Goal: Find specific page/section: Find specific page/section

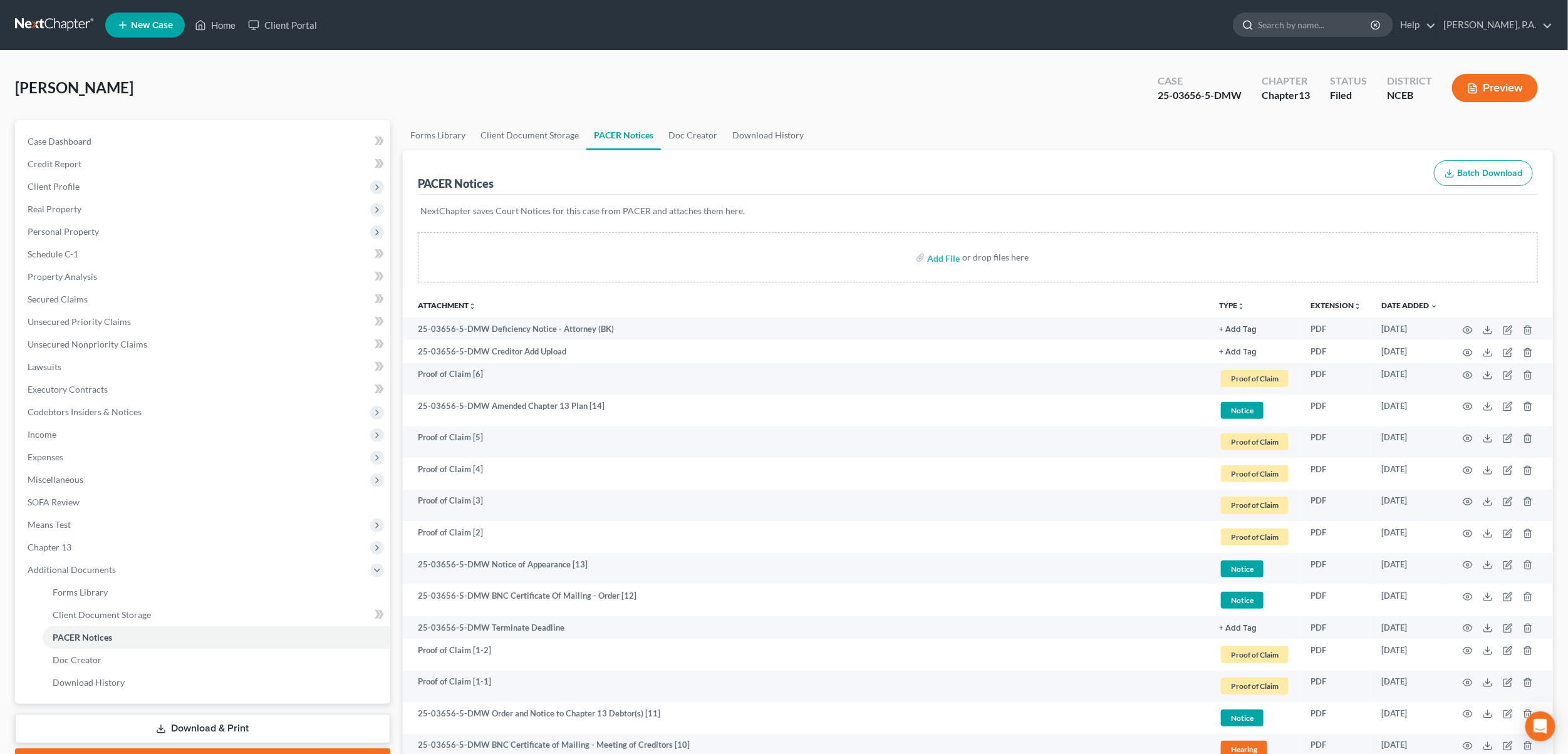
click at [1318, 21] on input "search" at bounding box center [1316, 24] width 115 height 23
type input "stone"
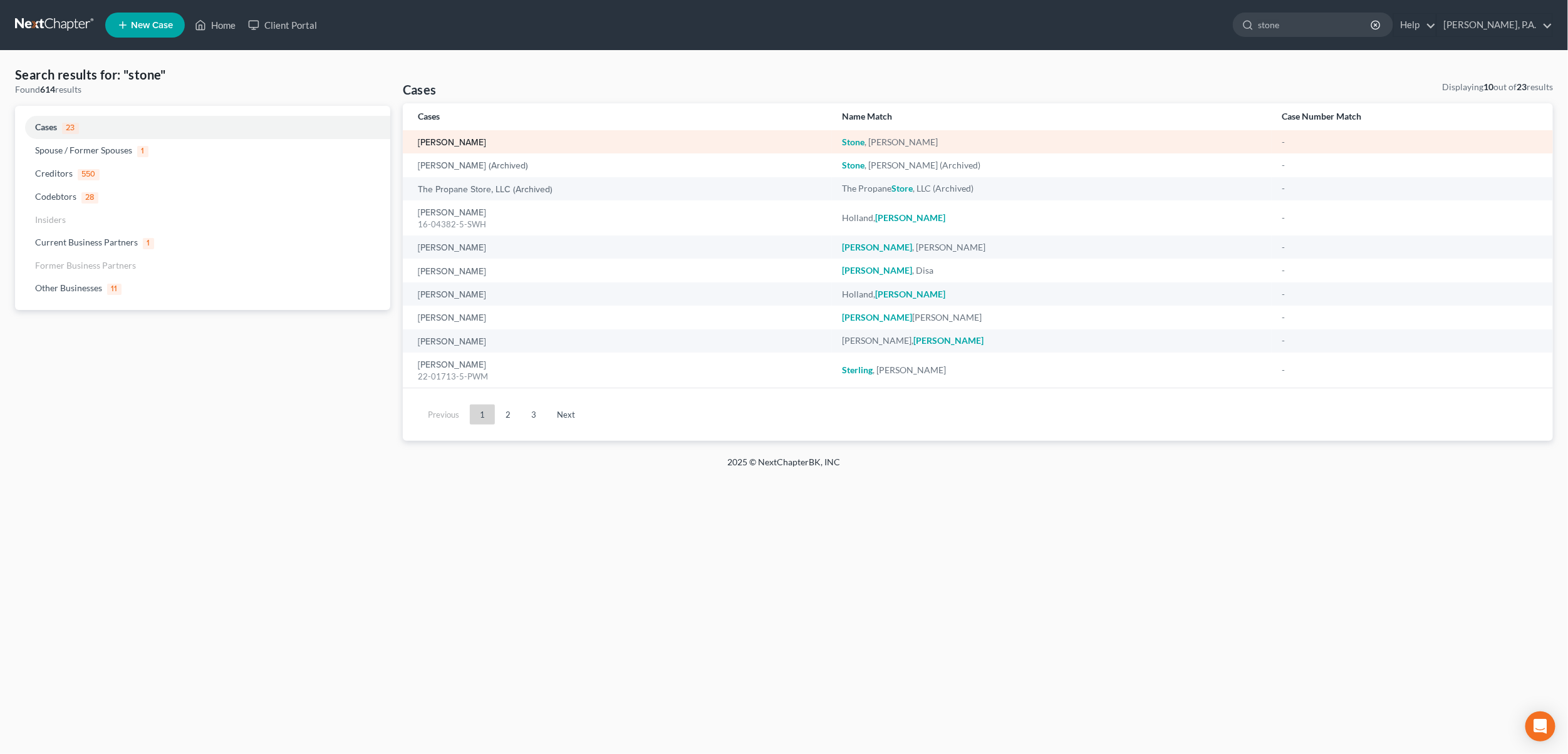
click at [447, 141] on link "[PERSON_NAME]" at bounding box center [452, 142] width 69 height 9
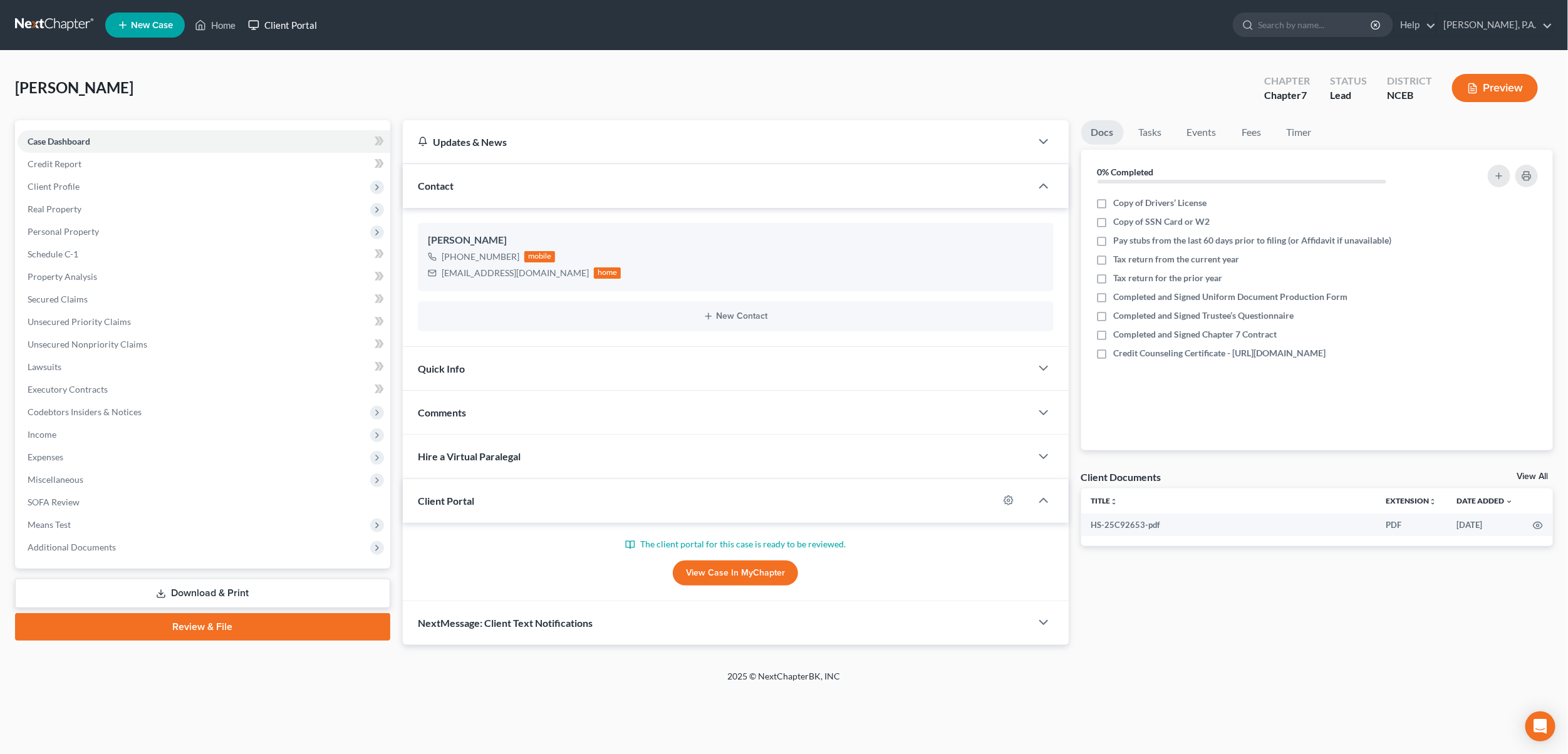
click at [305, 22] on link "Client Portal" at bounding box center [282, 25] width 82 height 22
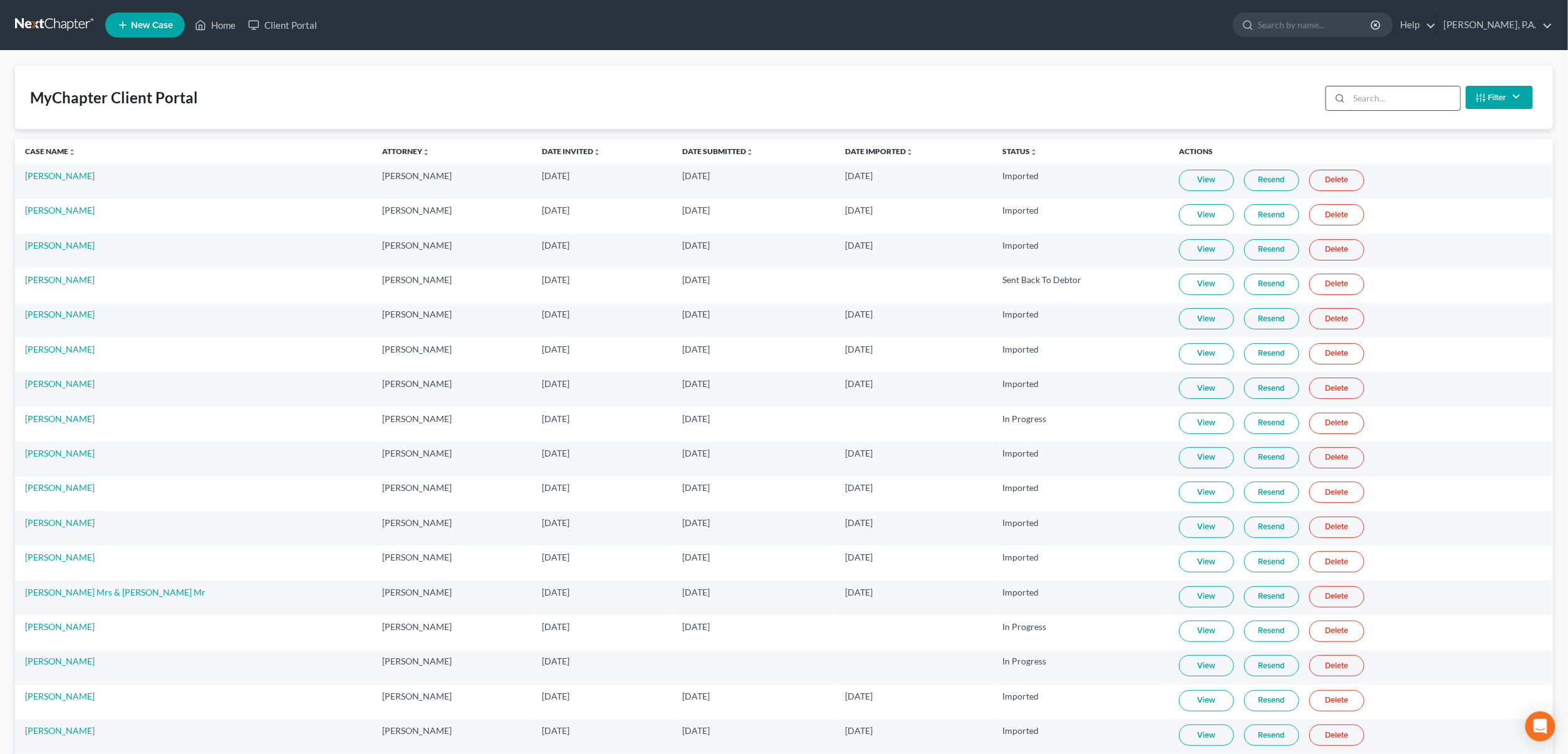
click at [1385, 94] on input "search" at bounding box center [1404, 99] width 111 height 24
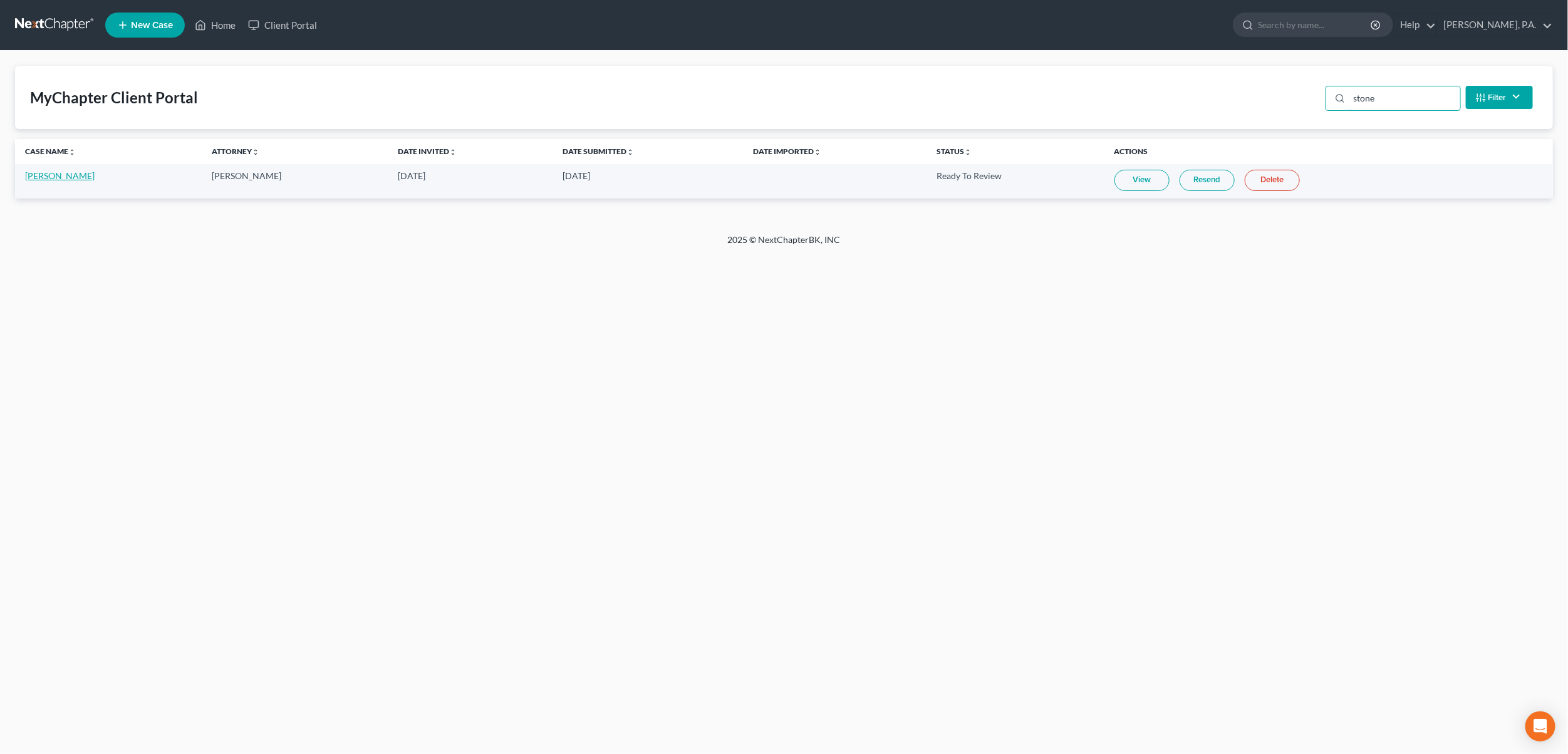
type input "stone"
click at [47, 180] on link "[PERSON_NAME]" at bounding box center [59, 176] width 70 height 10
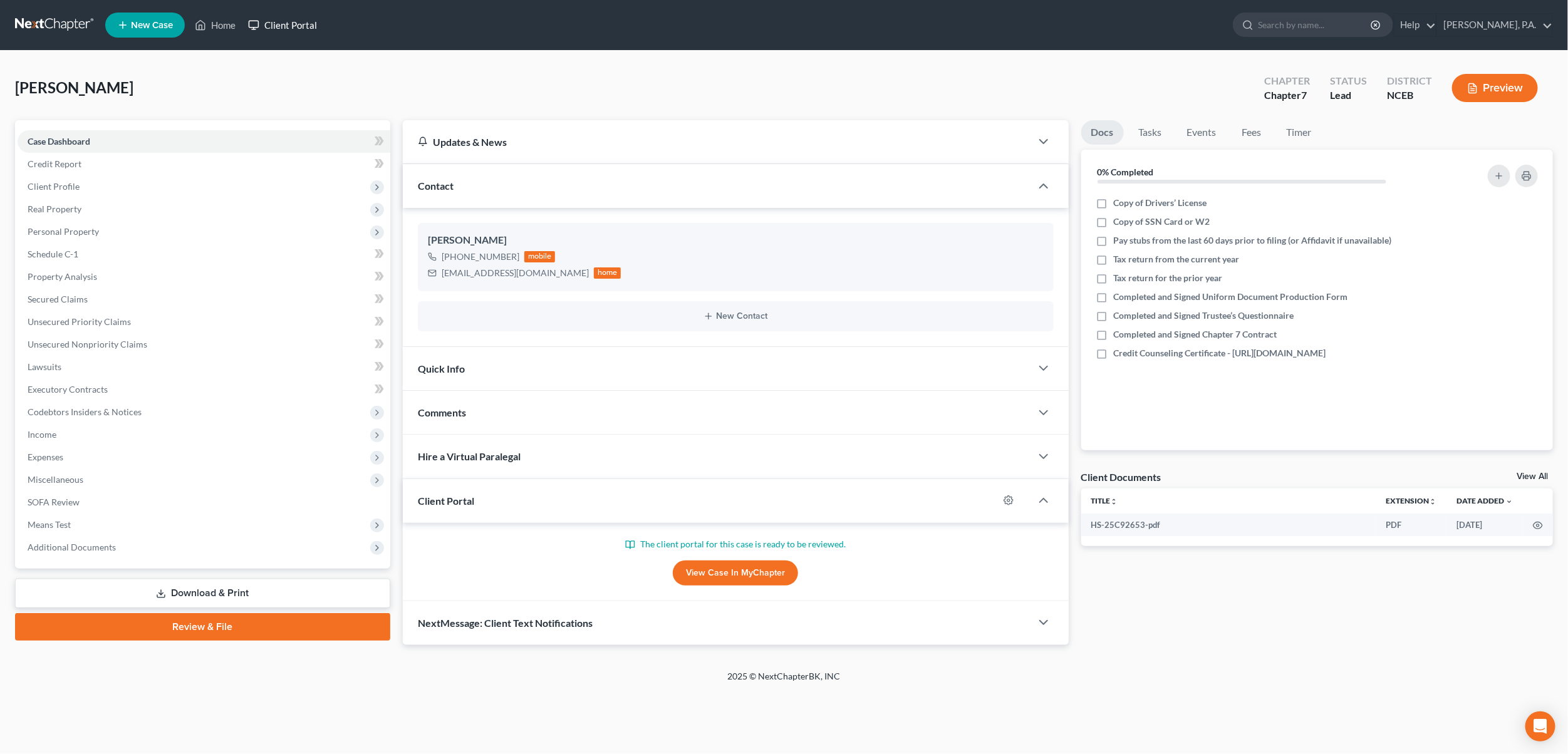
click at [286, 22] on link "Client Portal" at bounding box center [282, 25] width 82 height 22
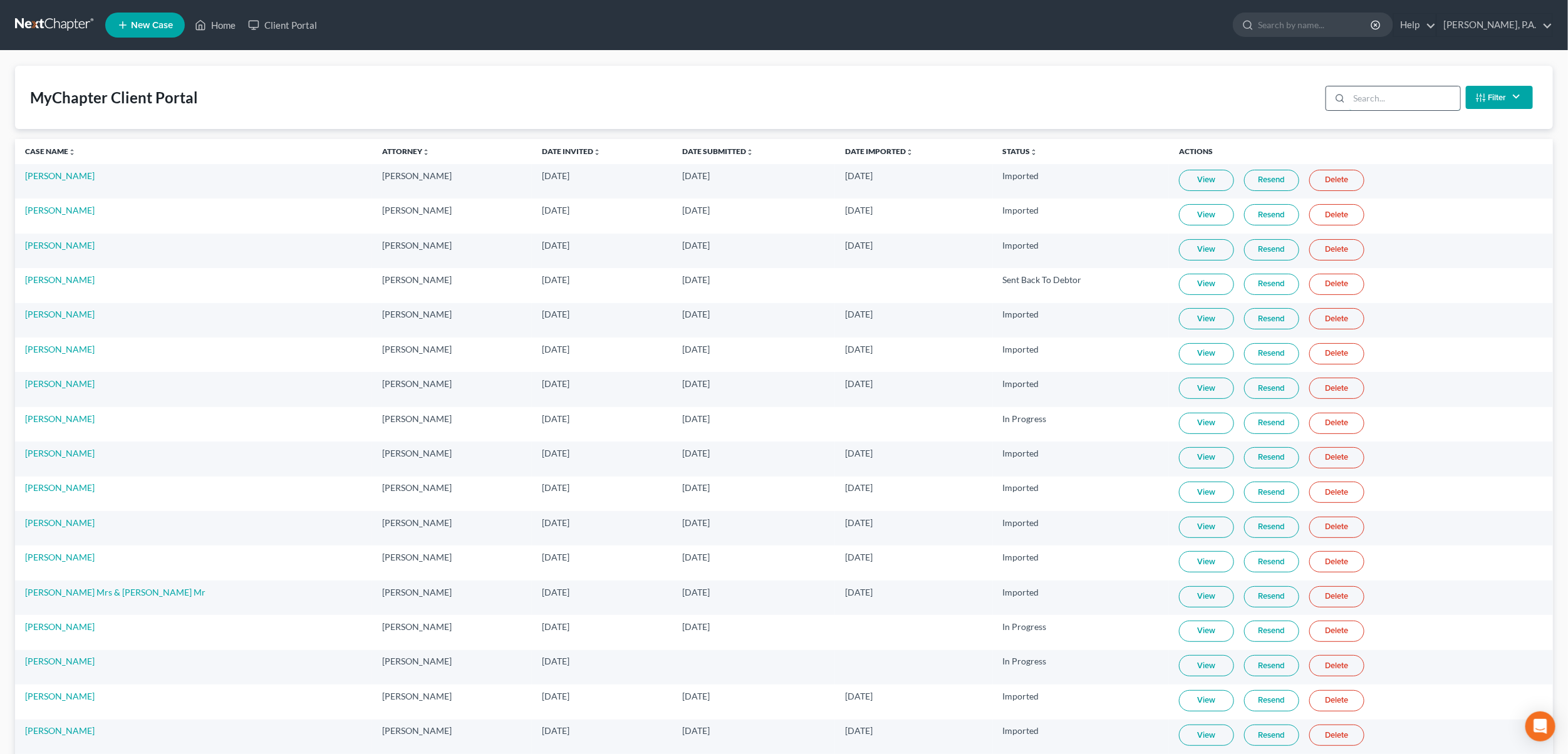
click at [1354, 98] on input "search" at bounding box center [1404, 99] width 111 height 24
click at [542, 152] on link "Date Invited unfold_more expand_more expand_less" at bounding box center [571, 151] width 59 height 9
click at [542, 152] on link "Date Invited unfold_more expand_more expand_less" at bounding box center [572, 151] width 60 height 9
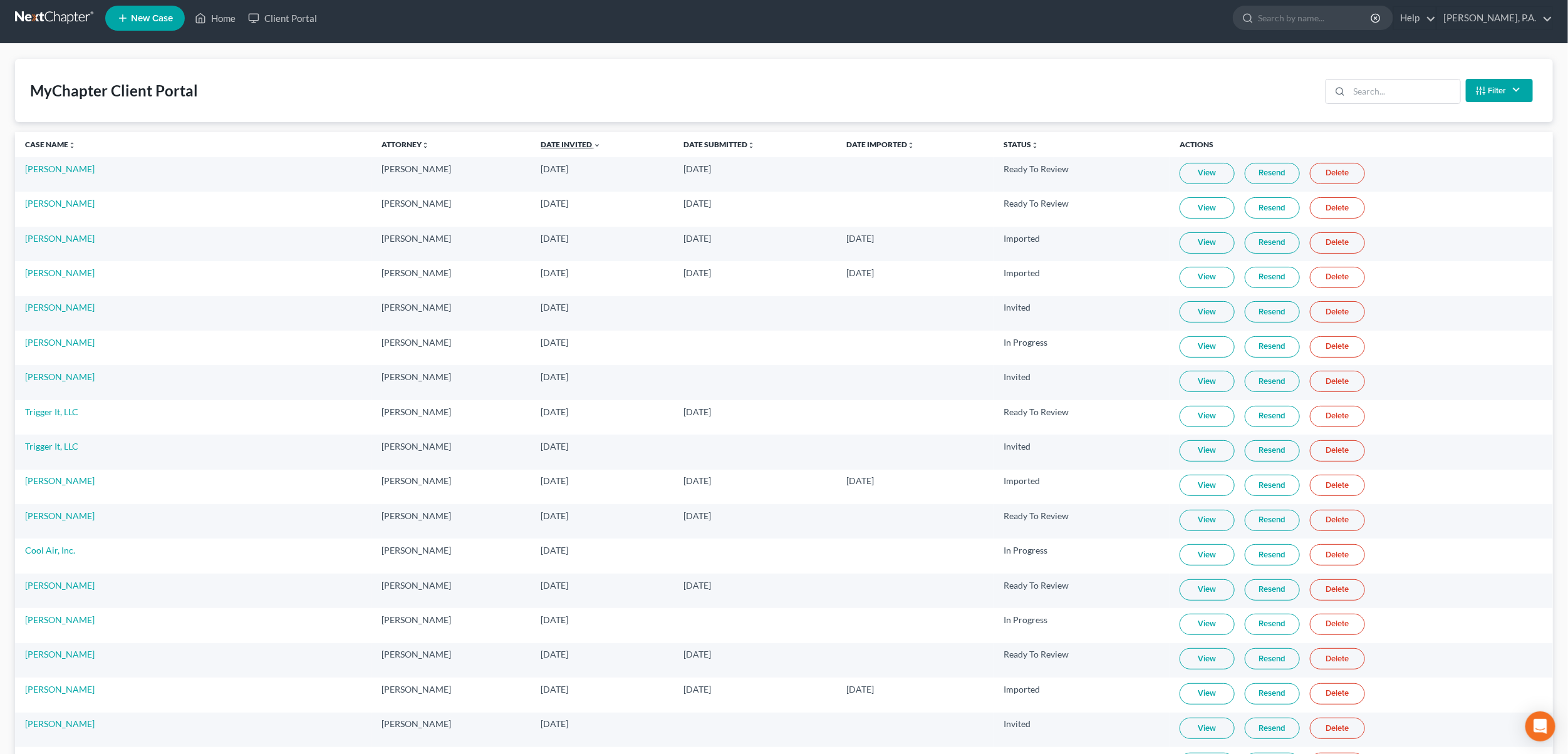
scroll to position [9, 0]
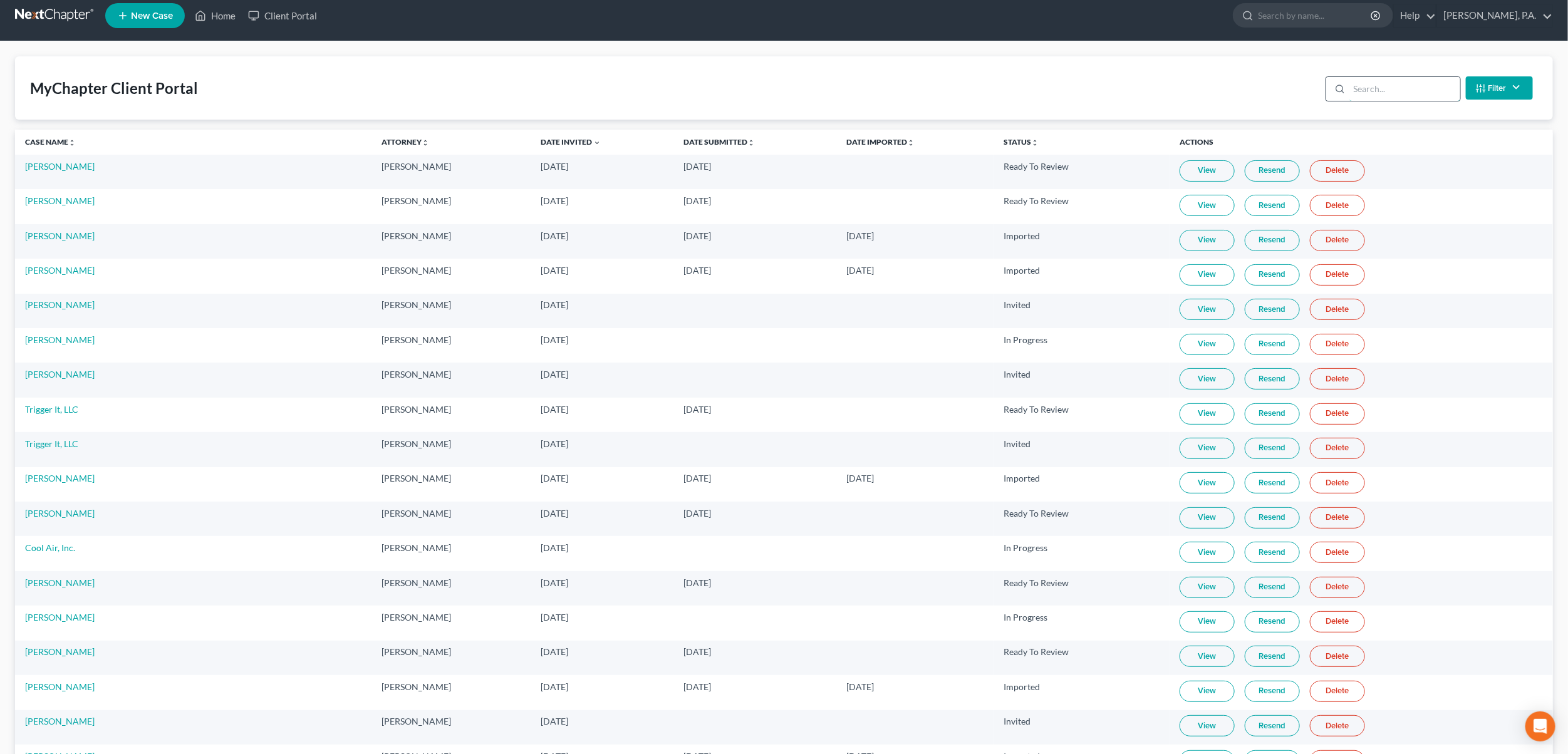
click at [1387, 83] on input "search" at bounding box center [1404, 89] width 111 height 24
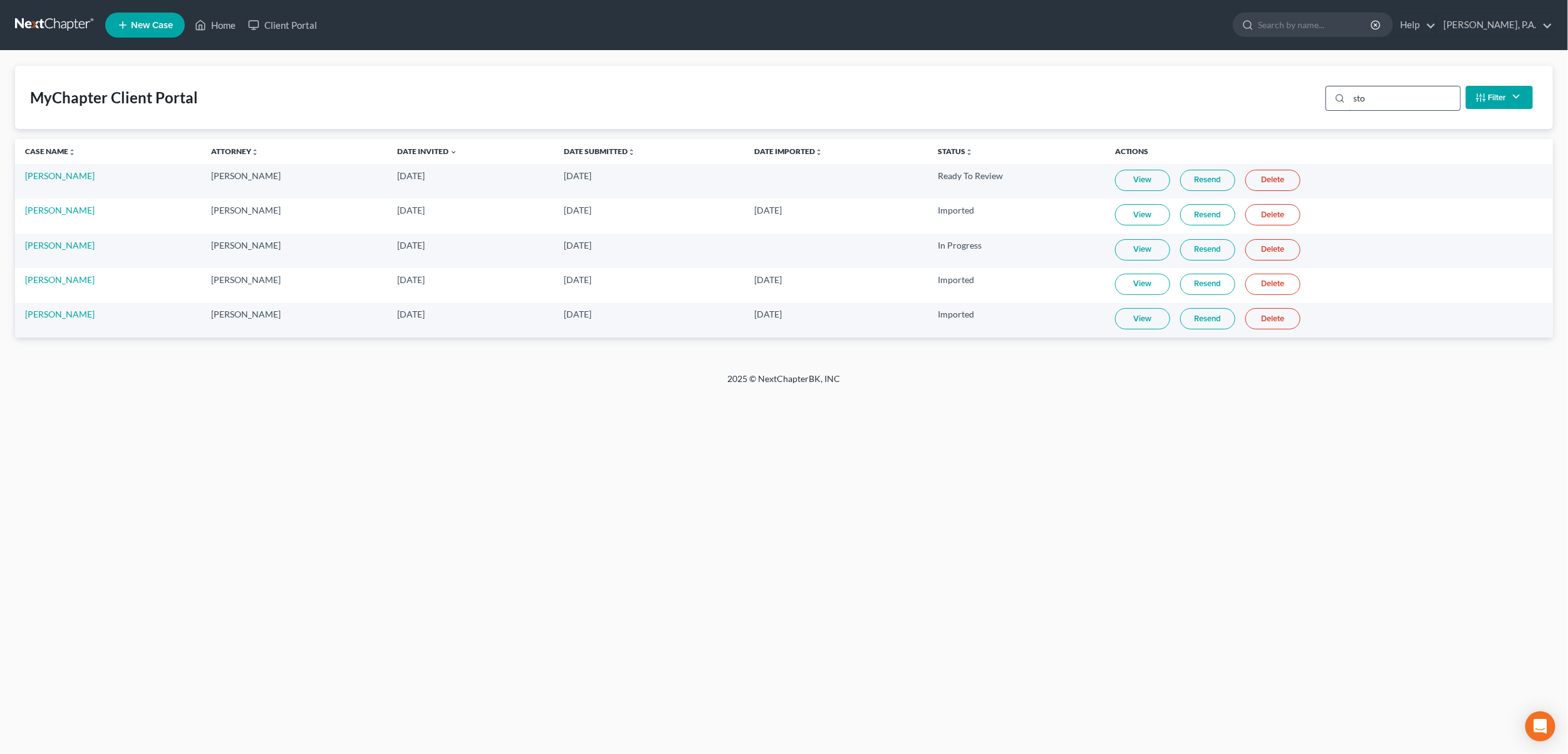
scroll to position [0, 0]
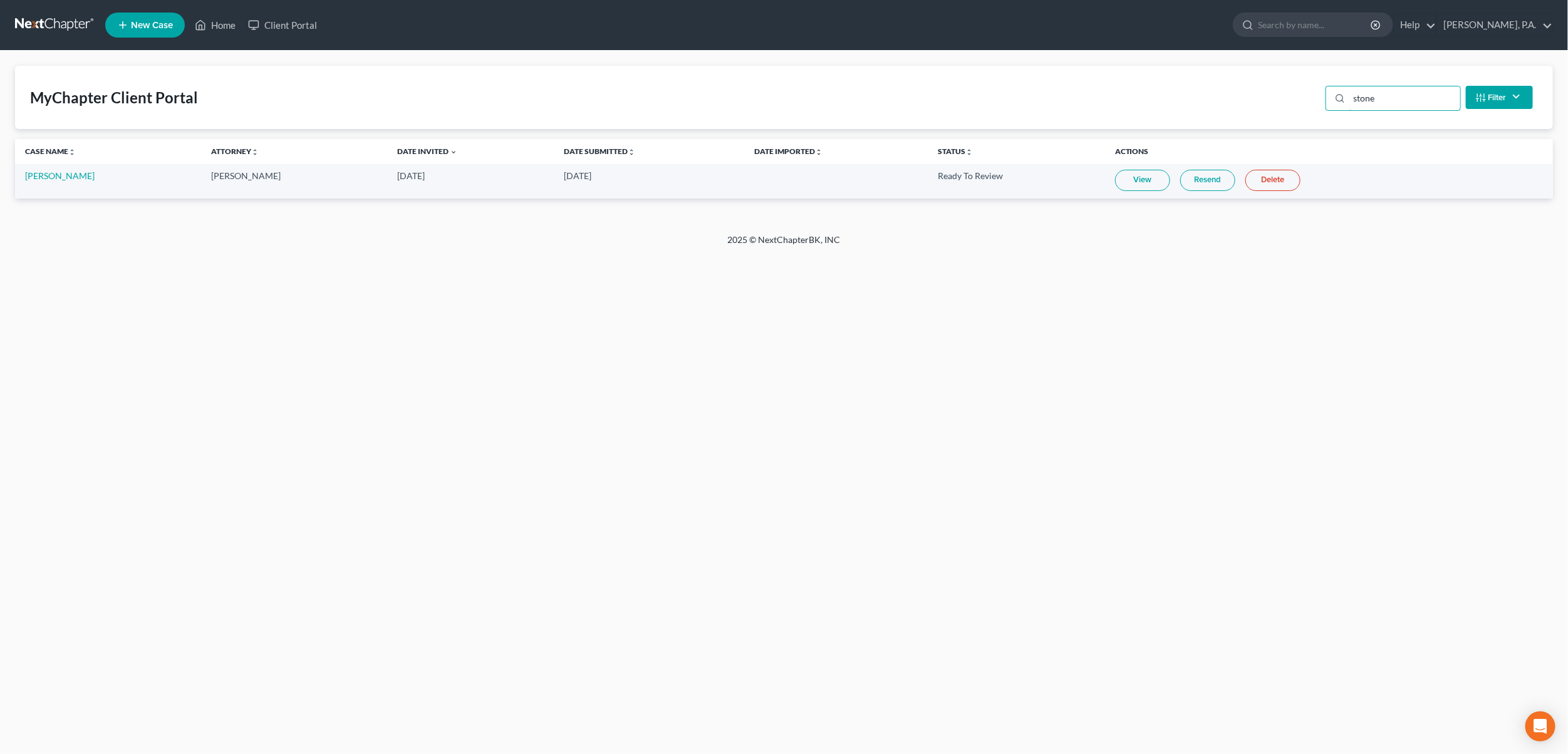
type input "stone"
click at [1121, 178] on link "View" at bounding box center [1142, 180] width 55 height 21
click at [54, 179] on link "[PERSON_NAME]" at bounding box center [59, 176] width 70 height 10
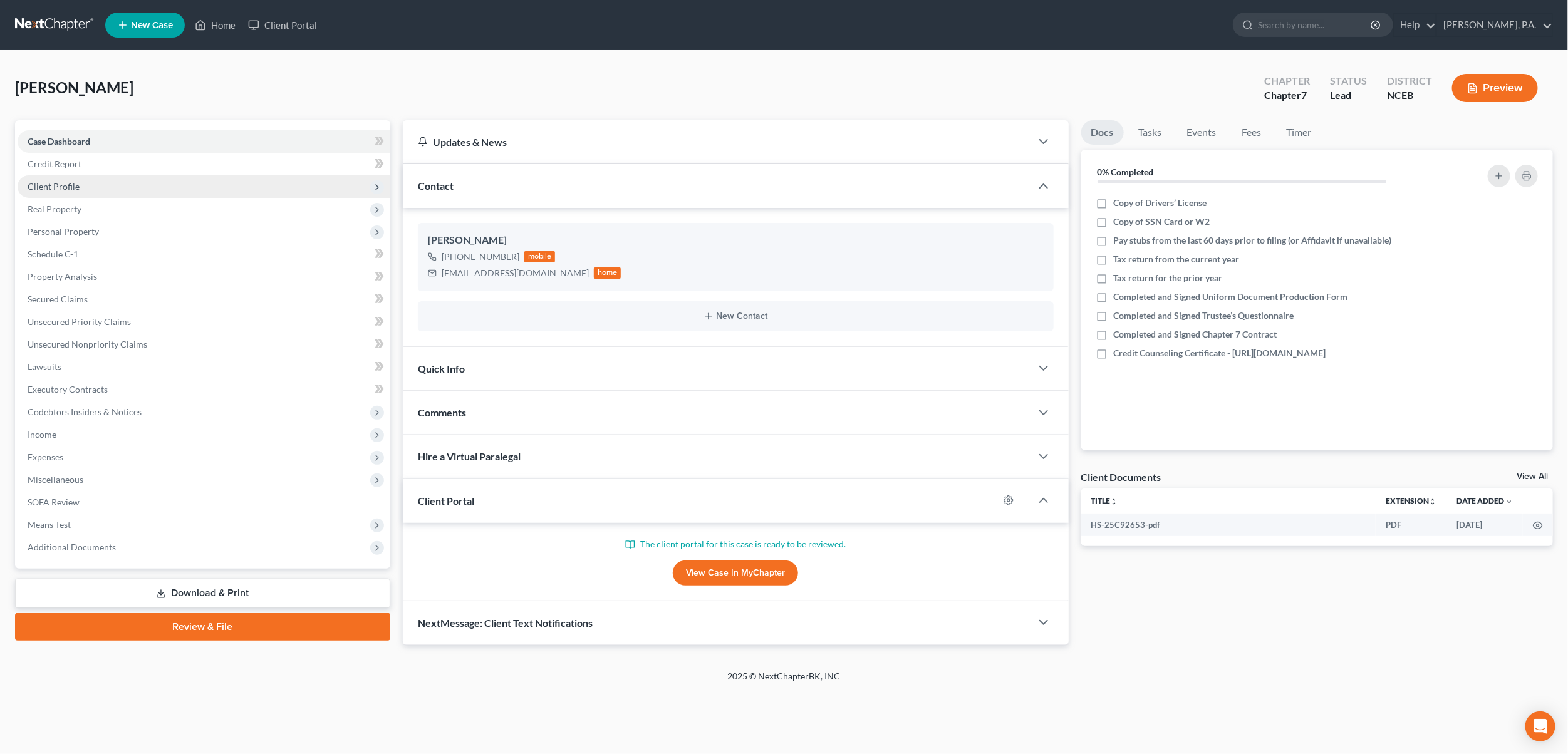
click at [90, 195] on span "Client Profile" at bounding box center [203, 186] width 372 height 22
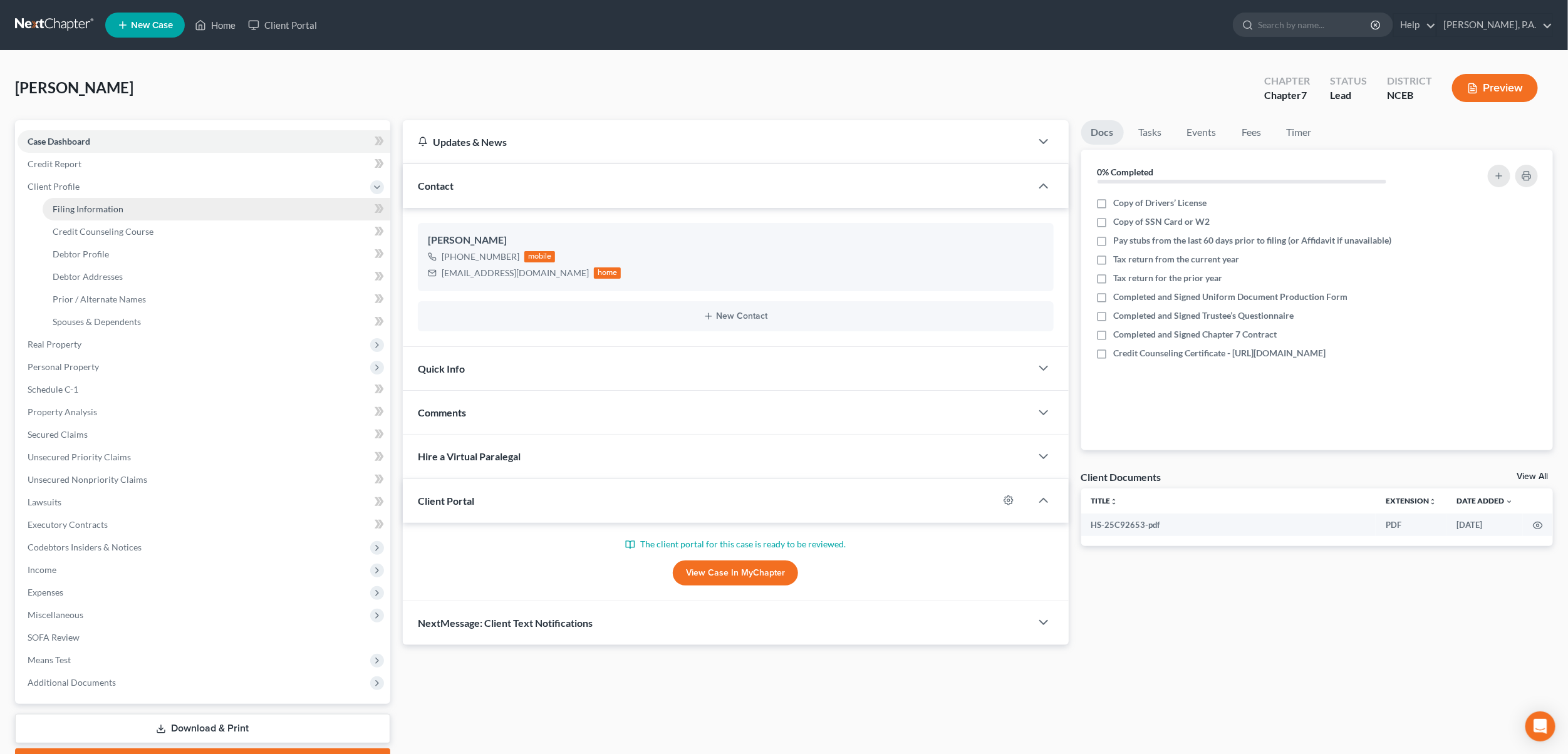
click at [85, 211] on span "Filing Information" at bounding box center [88, 208] width 70 height 10
select select "1"
select select "0"
select select "28"
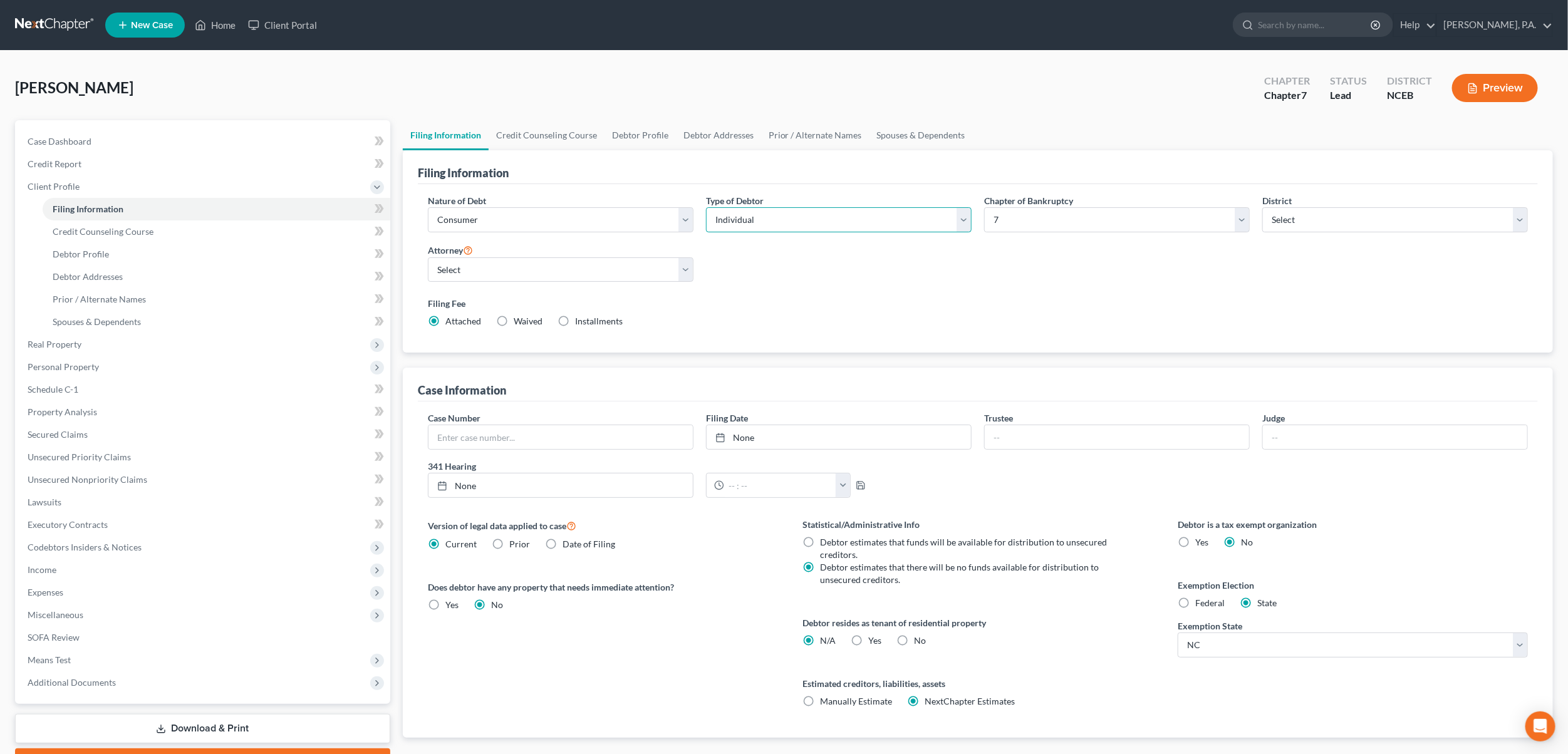
click at [962, 220] on select "Select Individual Joint" at bounding box center [839, 220] width 266 height 25
select select "1"
click at [706, 208] on select "Select Individual Joint" at bounding box center [839, 220] width 266 height 25
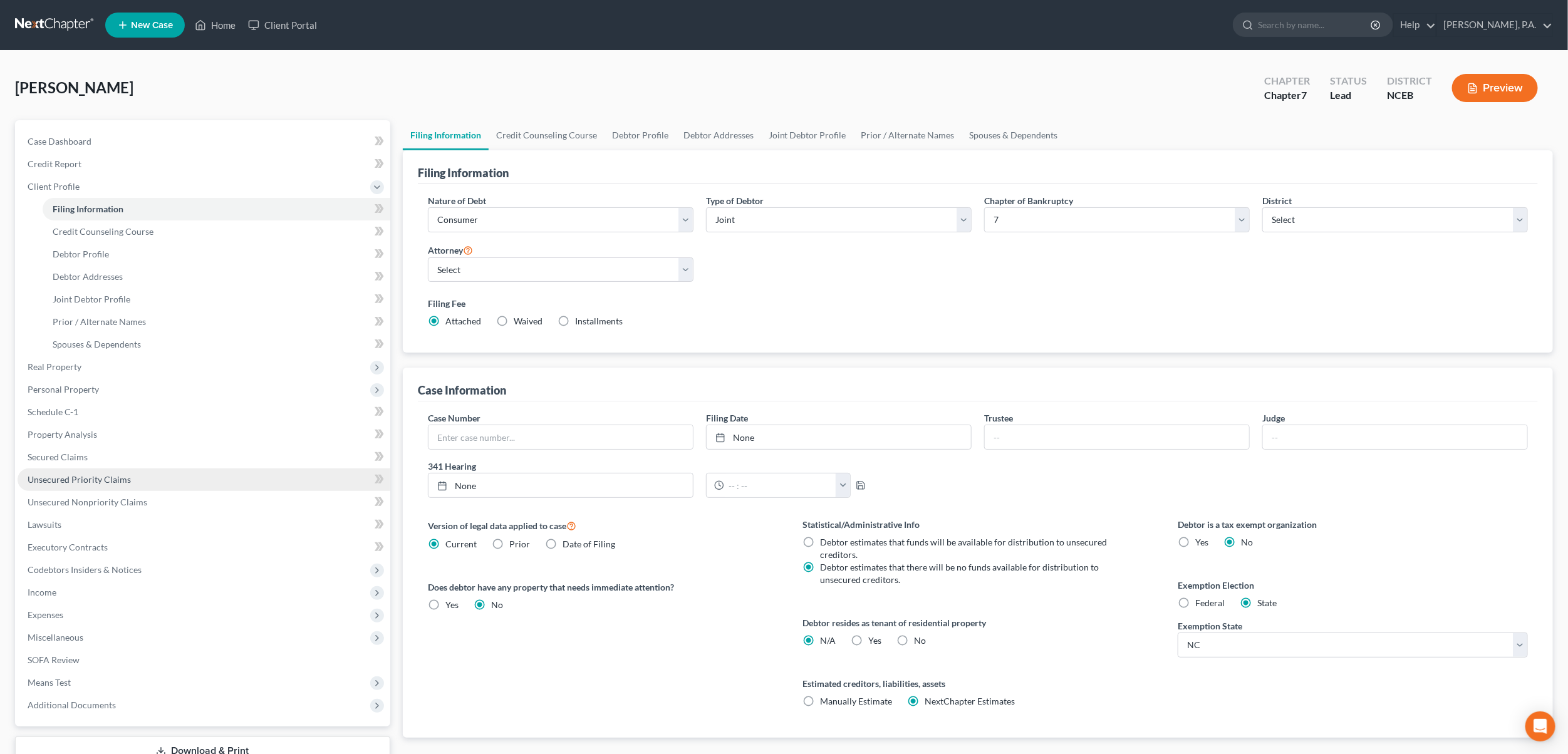
click at [106, 486] on link "Unsecured Priority Claims" at bounding box center [203, 480] width 372 height 22
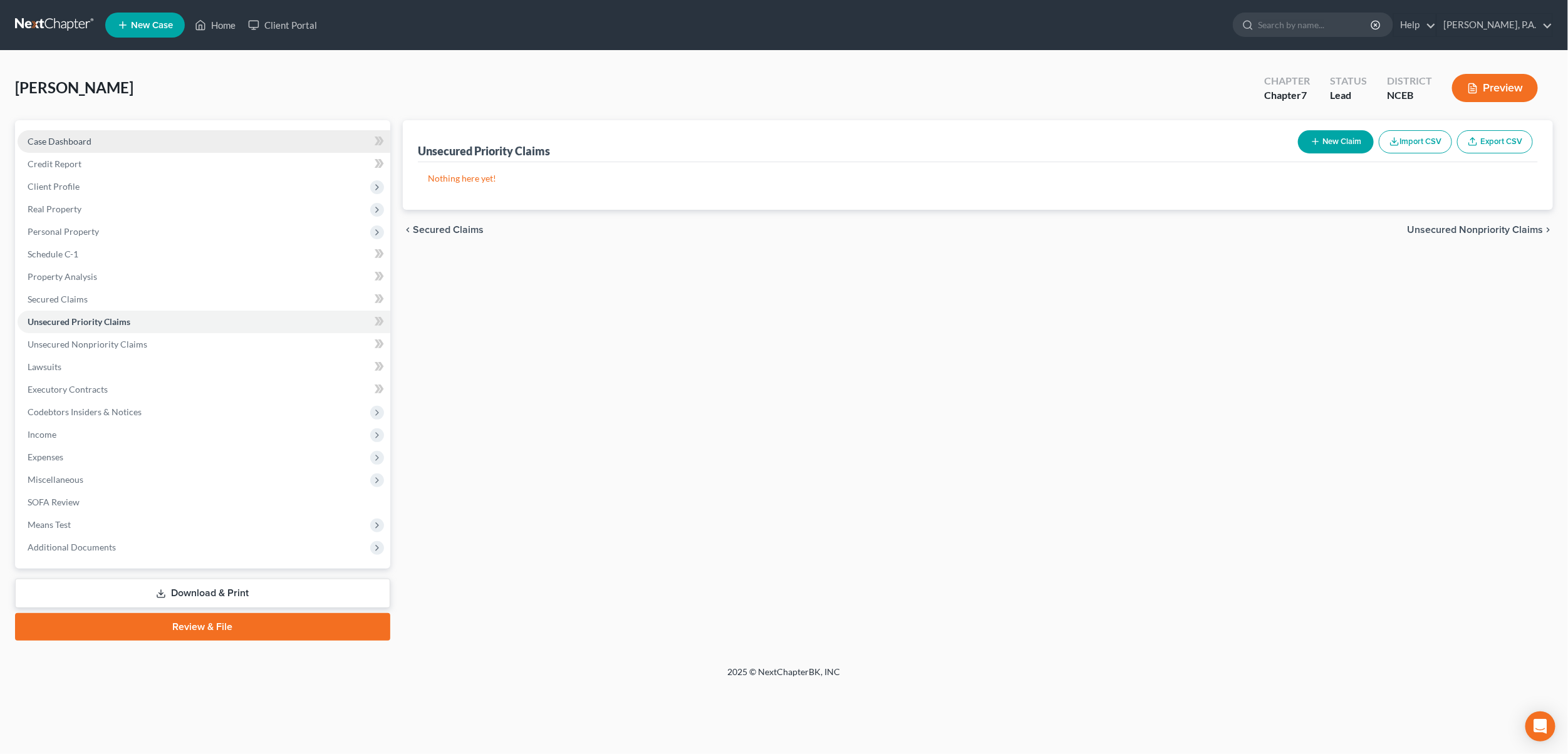
click at [59, 148] on link "Case Dashboard" at bounding box center [203, 142] width 372 height 22
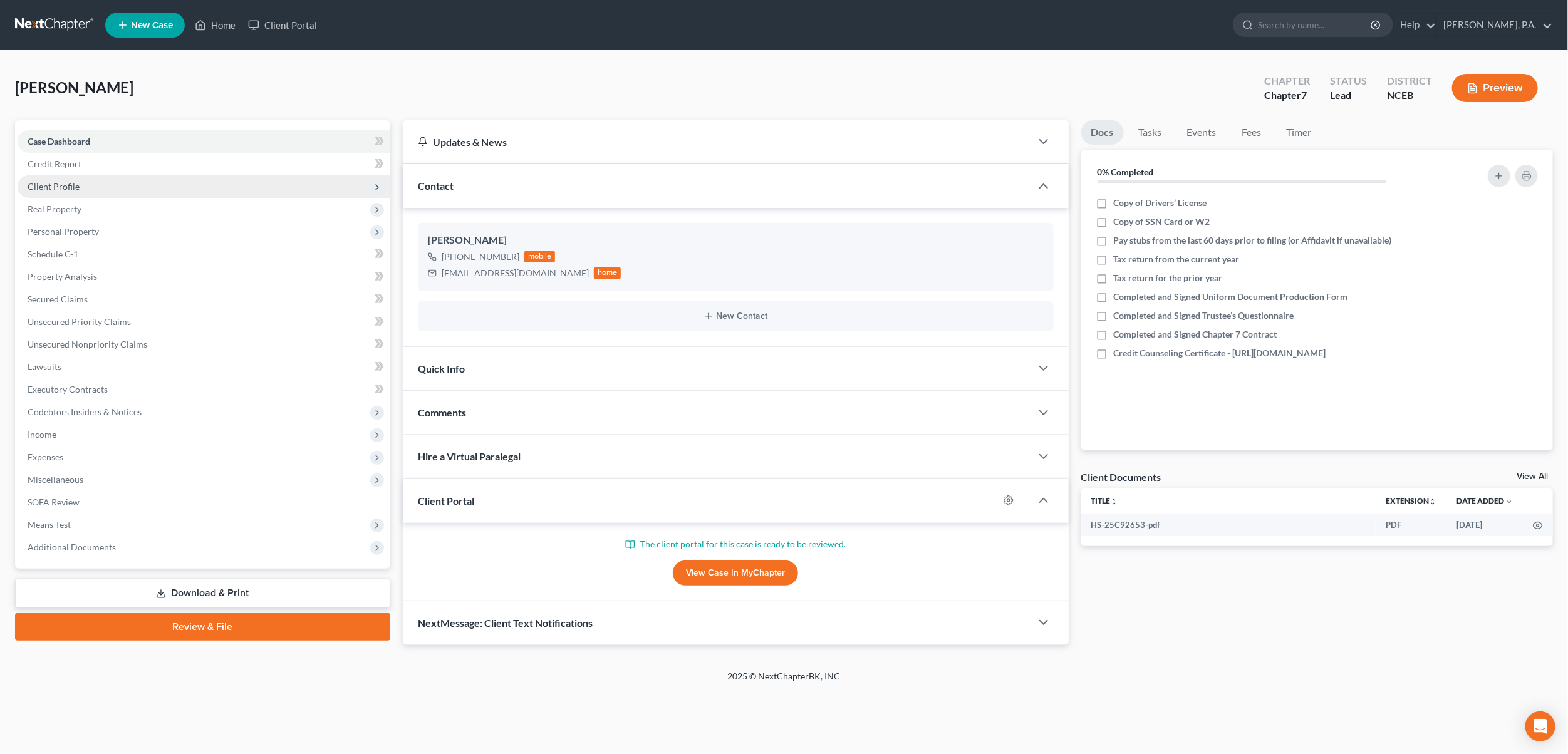
click at [47, 185] on span "Client Profile" at bounding box center [53, 186] width 52 height 10
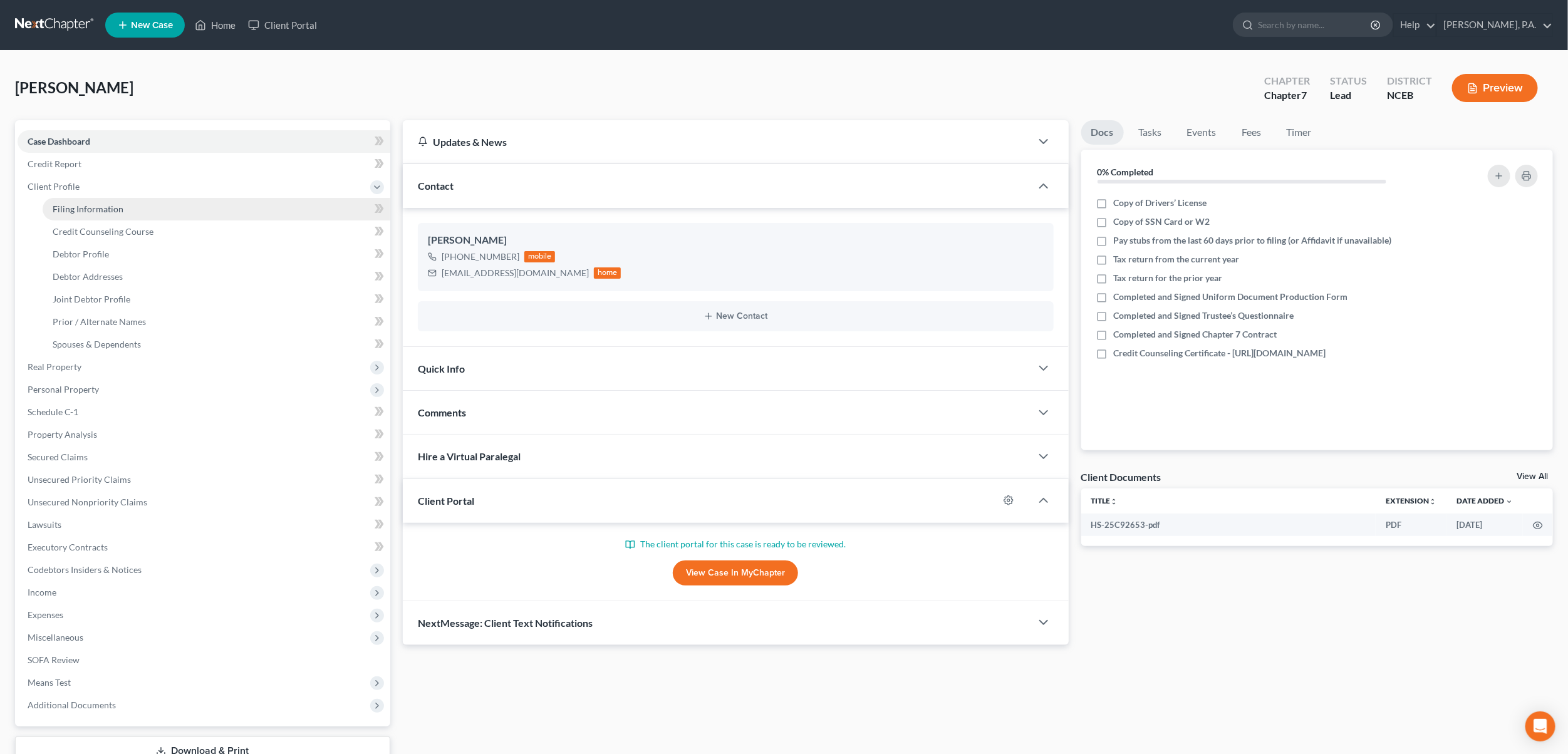
click at [112, 208] on span "Filing Information" at bounding box center [88, 208] width 70 height 10
select select "1"
select select "0"
select select "57"
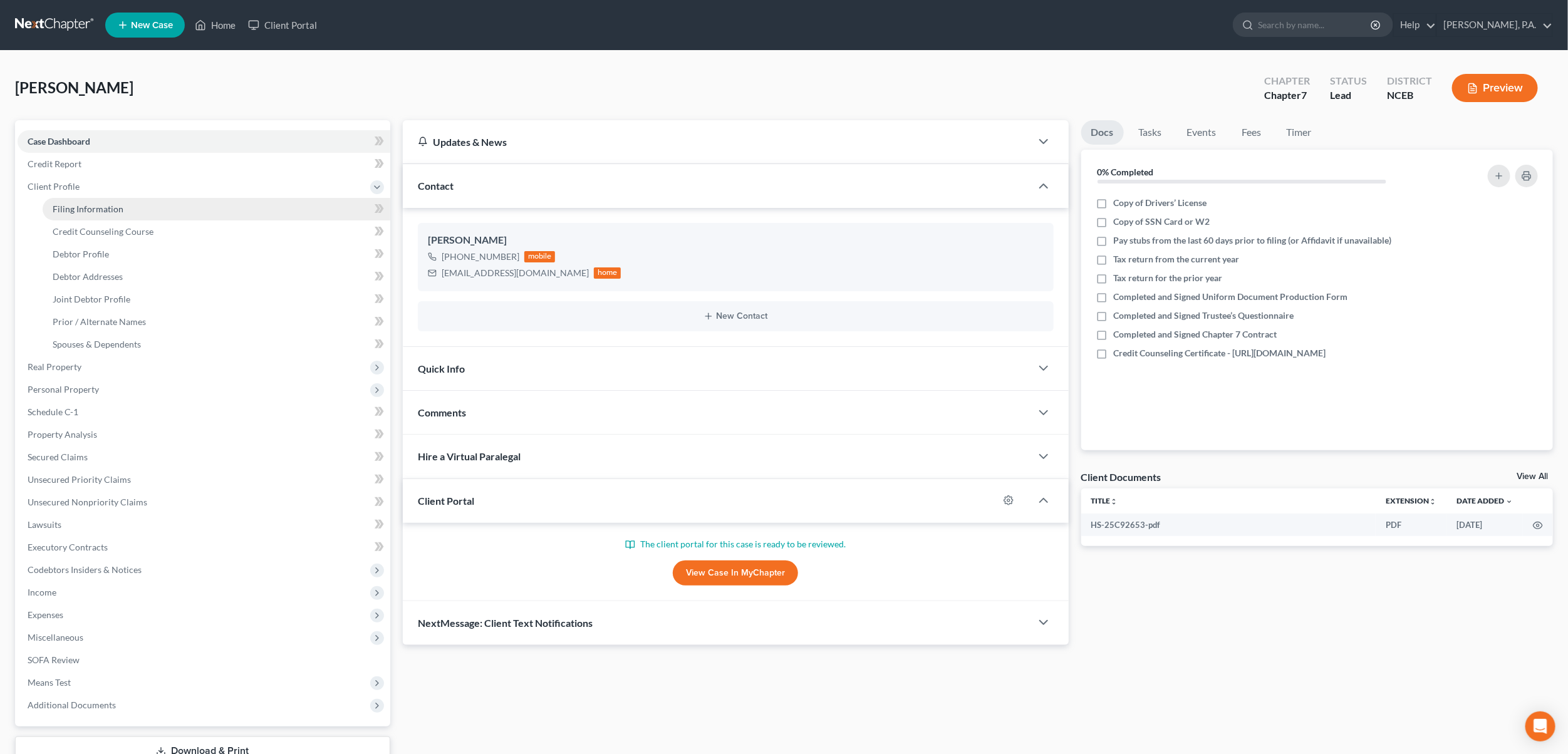
select select "0"
select select "28"
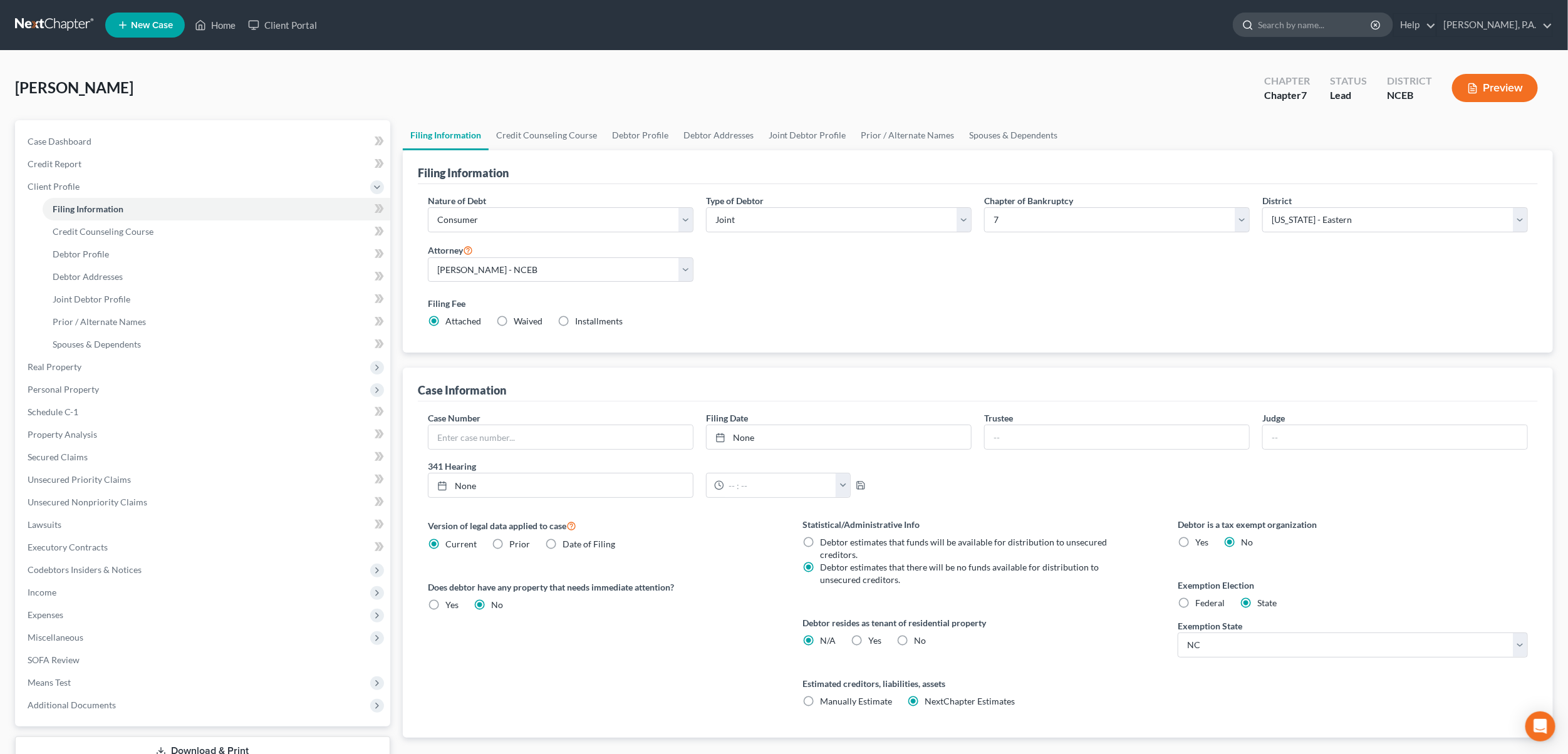
click at [1333, 27] on input "search" at bounding box center [1316, 24] width 115 height 23
type input "stone"
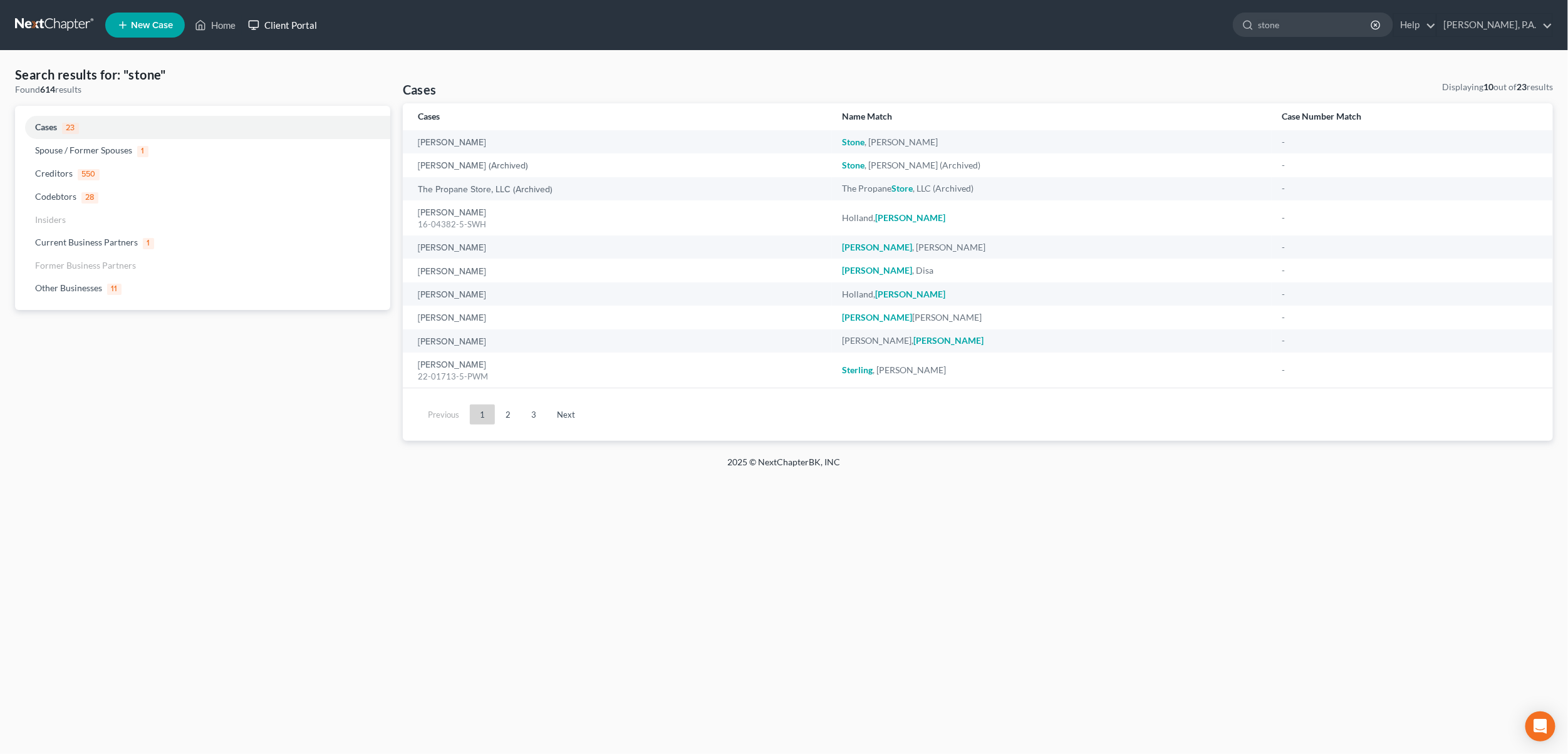
click at [278, 21] on link "Client Portal" at bounding box center [282, 25] width 82 height 22
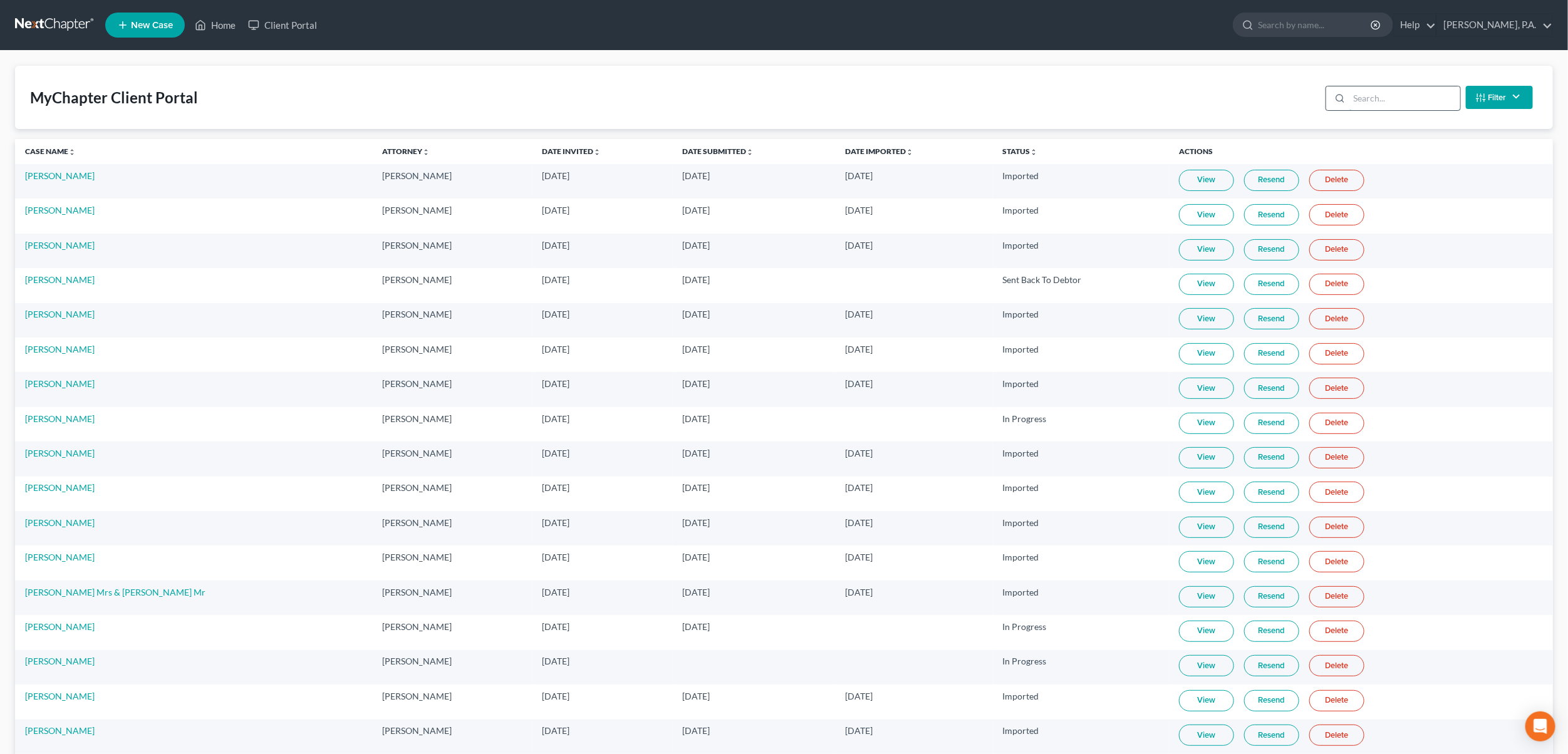
click at [1353, 96] on input "search" at bounding box center [1404, 99] width 111 height 24
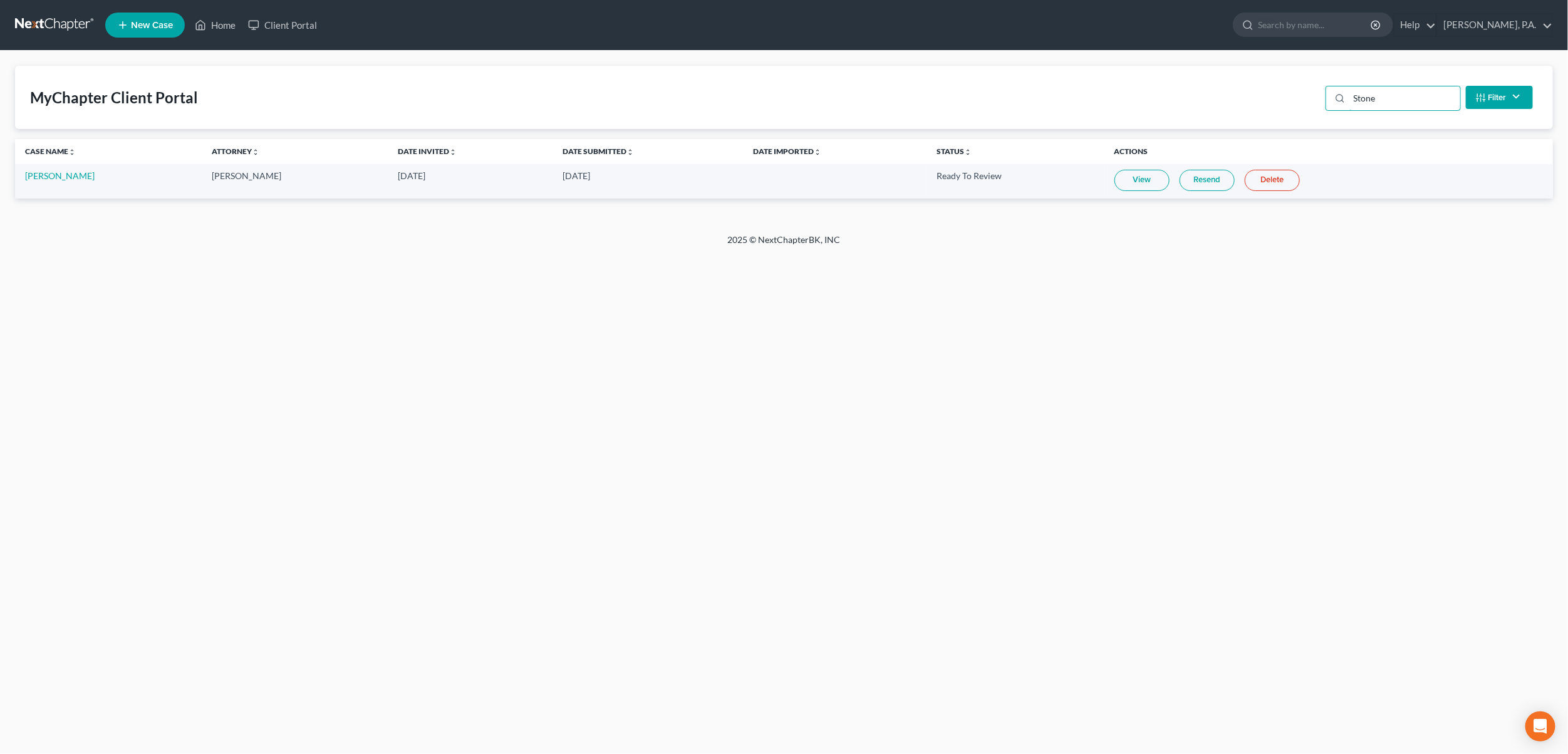
type input "Stone"
click at [1119, 186] on link "View" at bounding box center [1142, 180] width 55 height 21
click at [1308, 22] on input "search" at bounding box center [1316, 24] width 115 height 23
type input "[PERSON_NAME]"
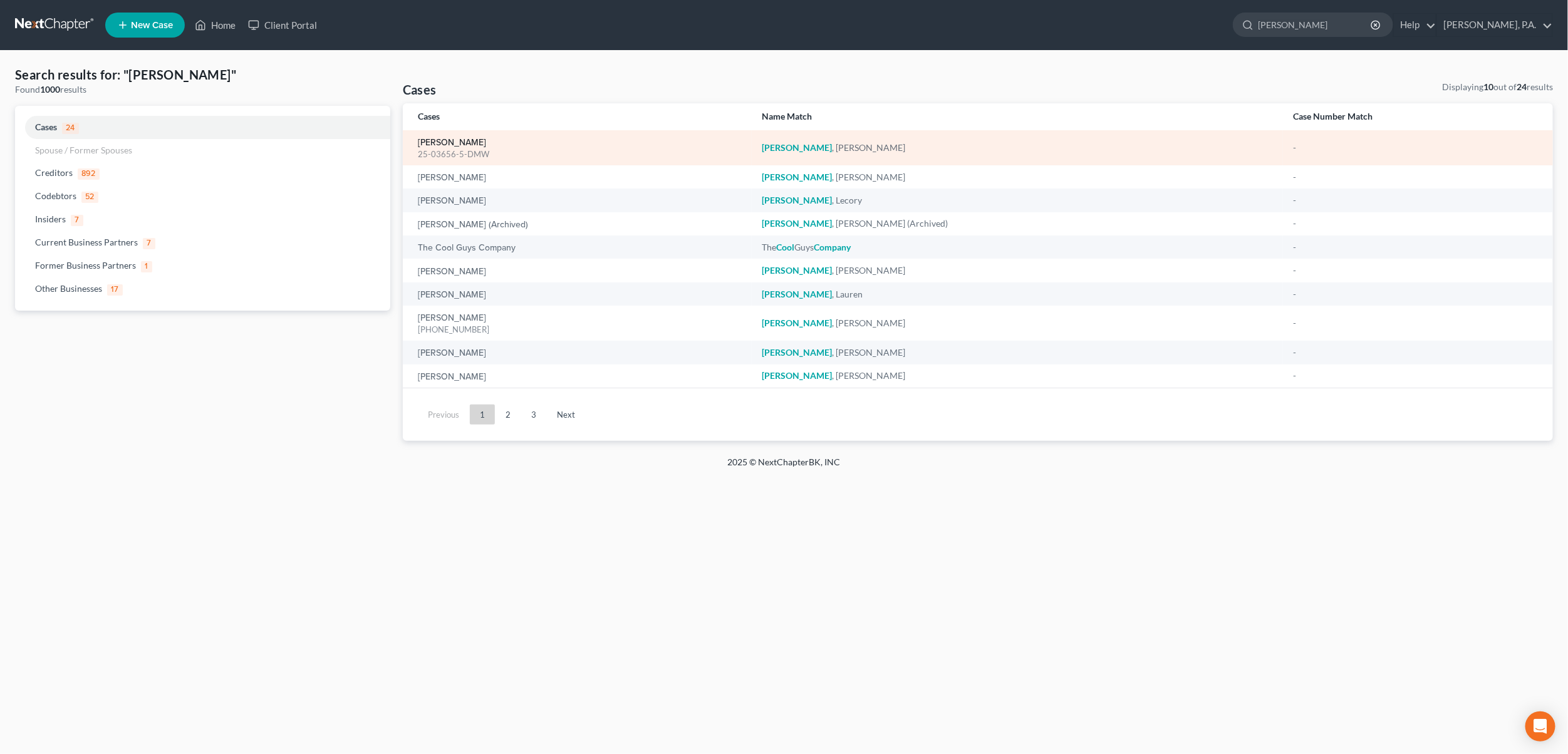
click at [445, 138] on link "[PERSON_NAME]" at bounding box center [452, 142] width 69 height 9
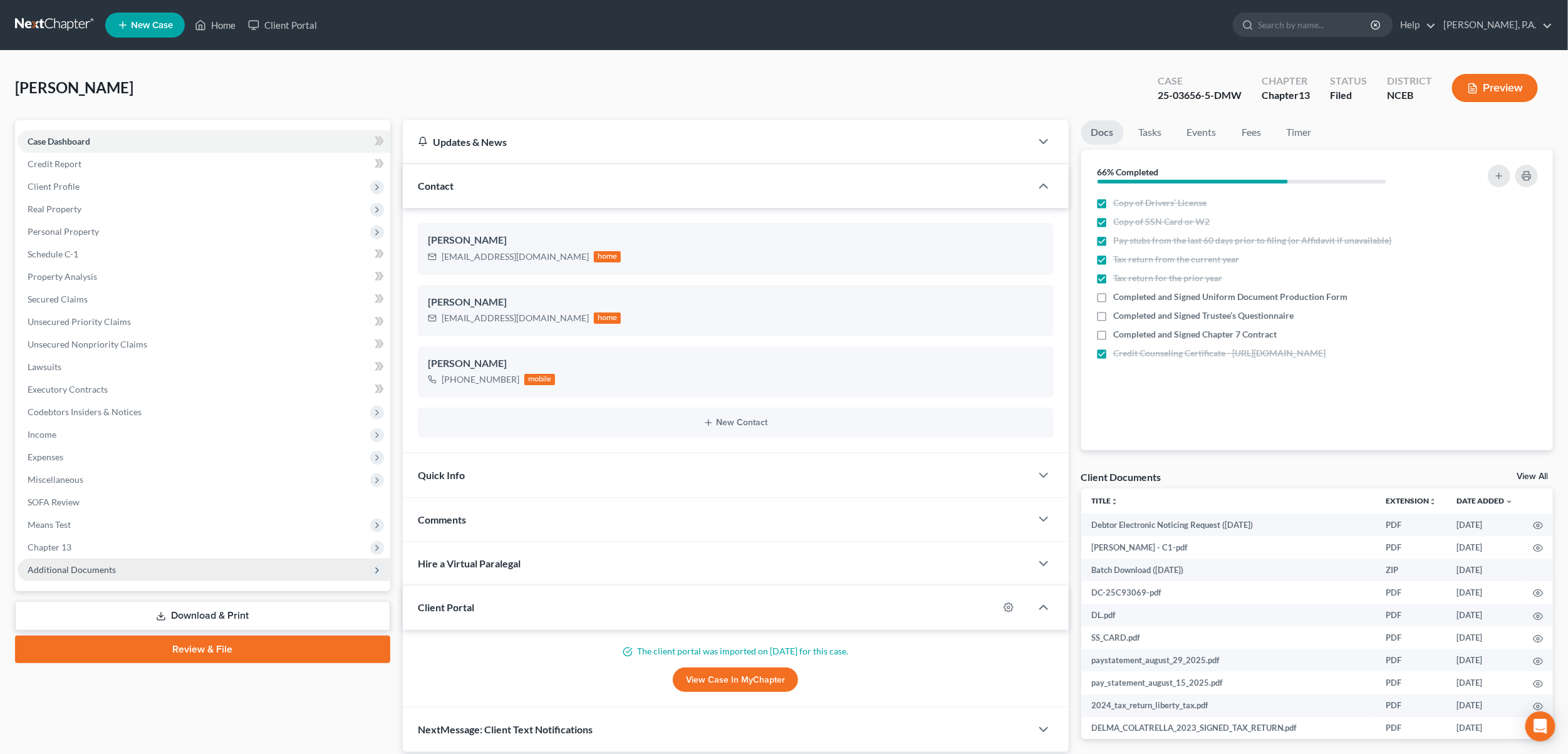
click at [79, 564] on span "Additional Documents" at bounding box center [71, 570] width 88 height 10
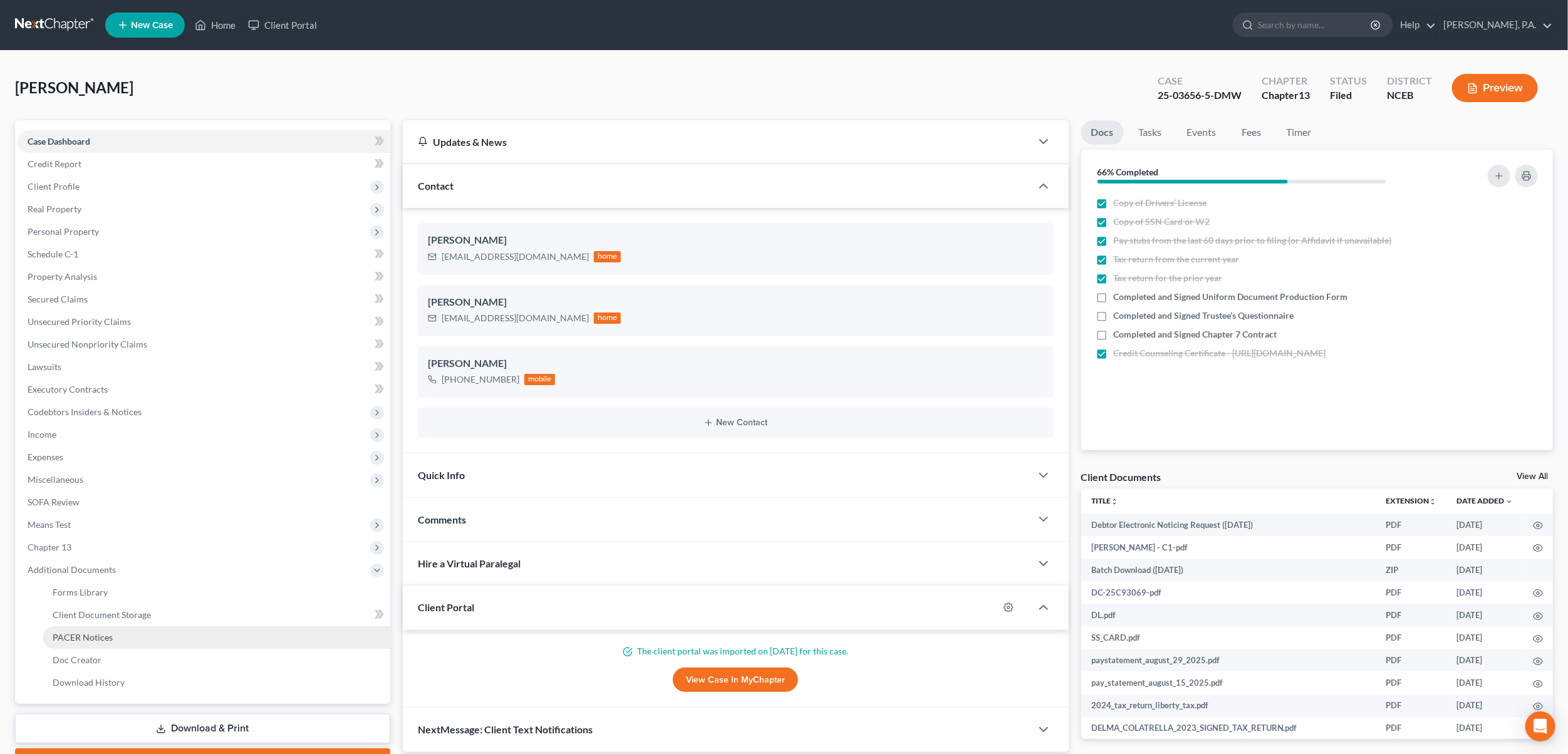
click at [64, 642] on link "PACER Notices" at bounding box center [216, 637] width 348 height 22
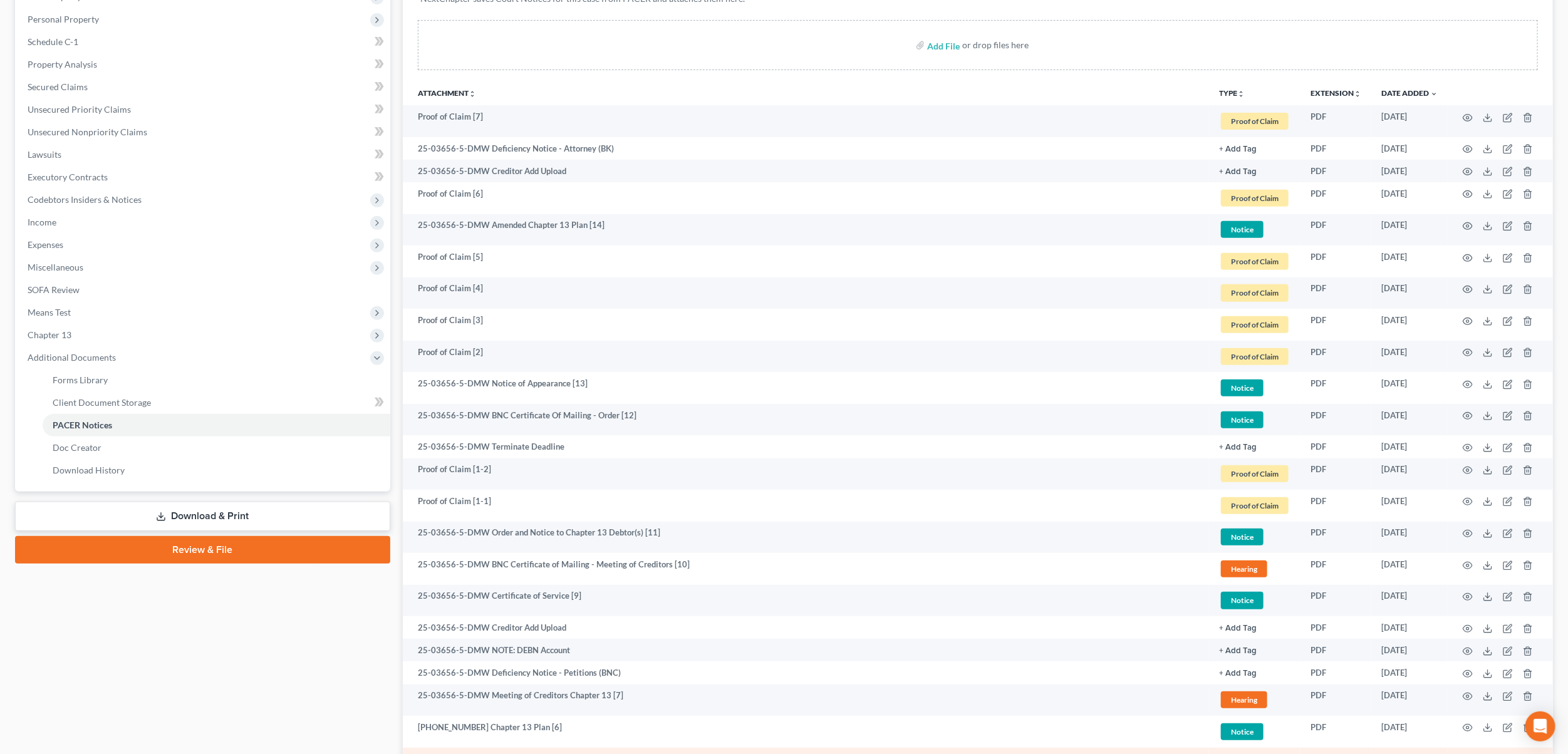
scroll to position [435, 0]
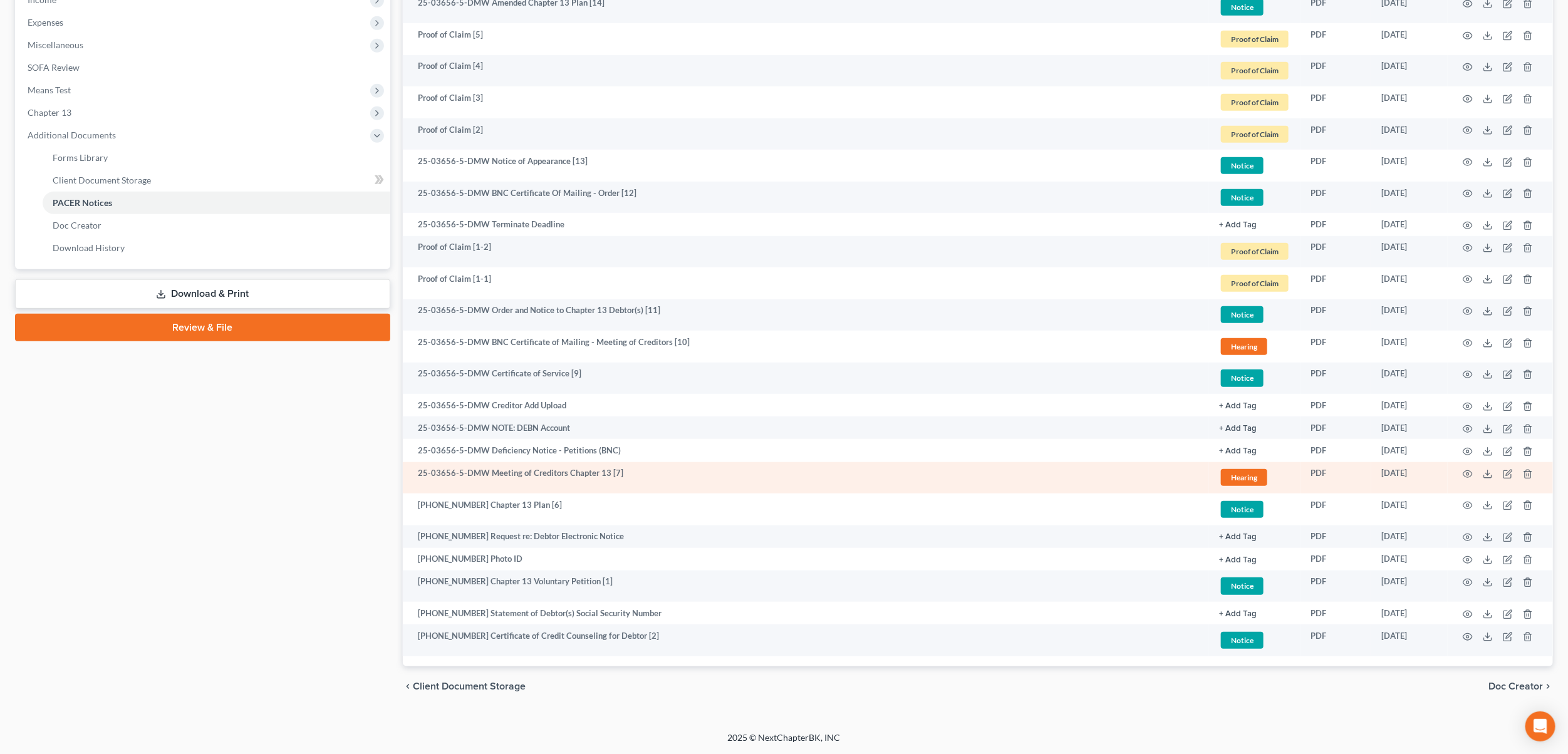
click at [1480, 474] on td at bounding box center [1500, 478] width 106 height 32
click at [1467, 472] on icon "button" at bounding box center [1468, 474] width 10 height 10
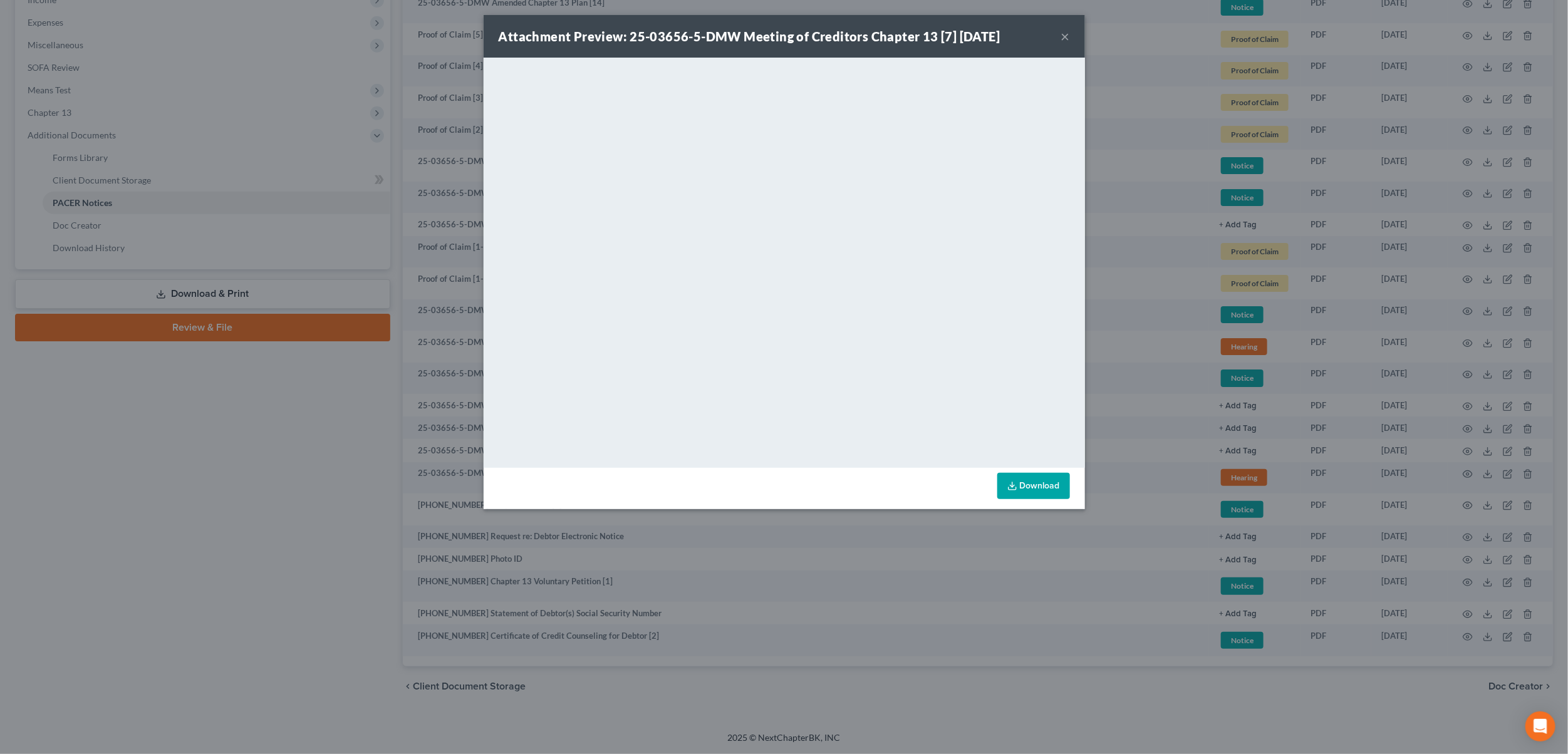
click at [1063, 33] on button "×" at bounding box center [1066, 37] width 9 height 15
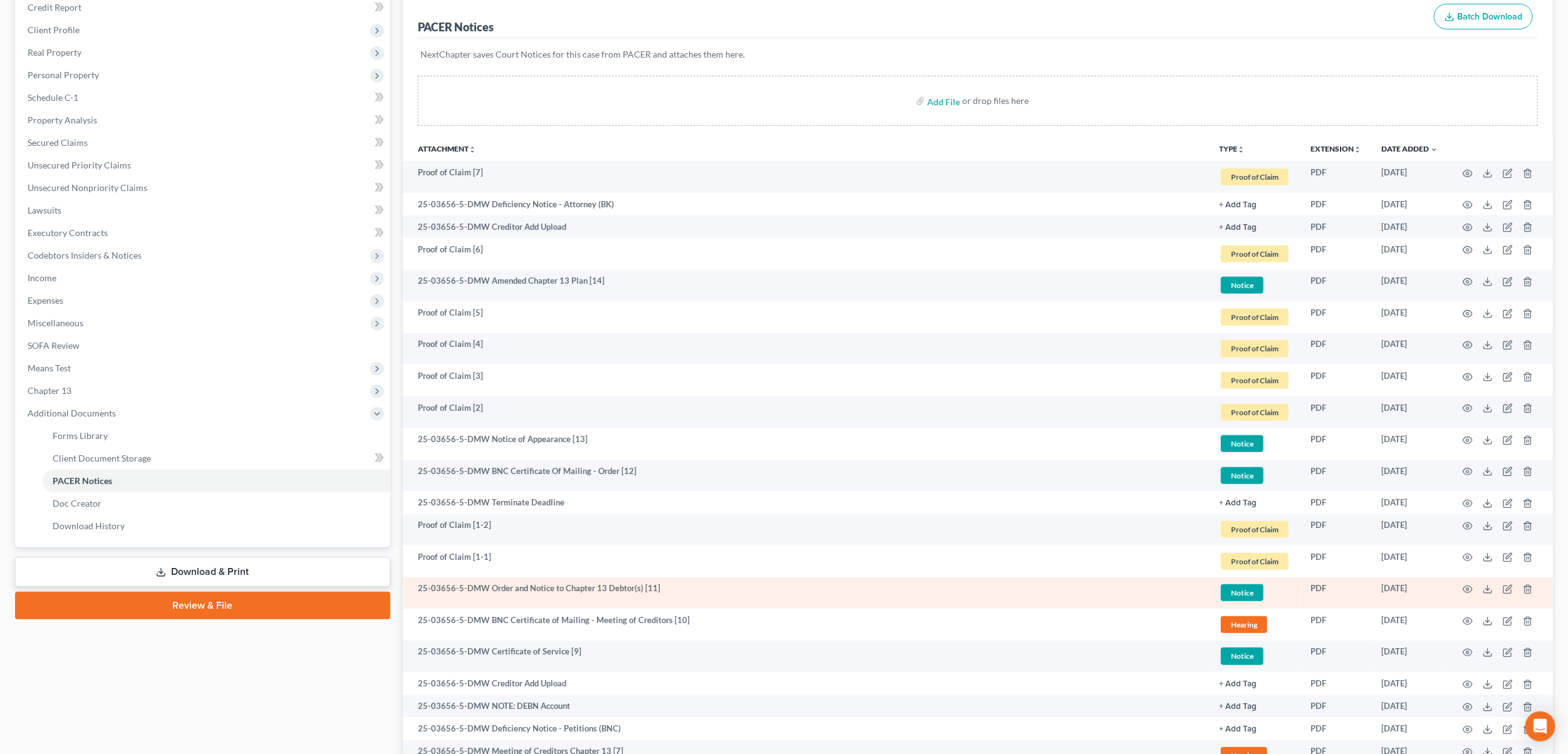
scroll to position [0, 0]
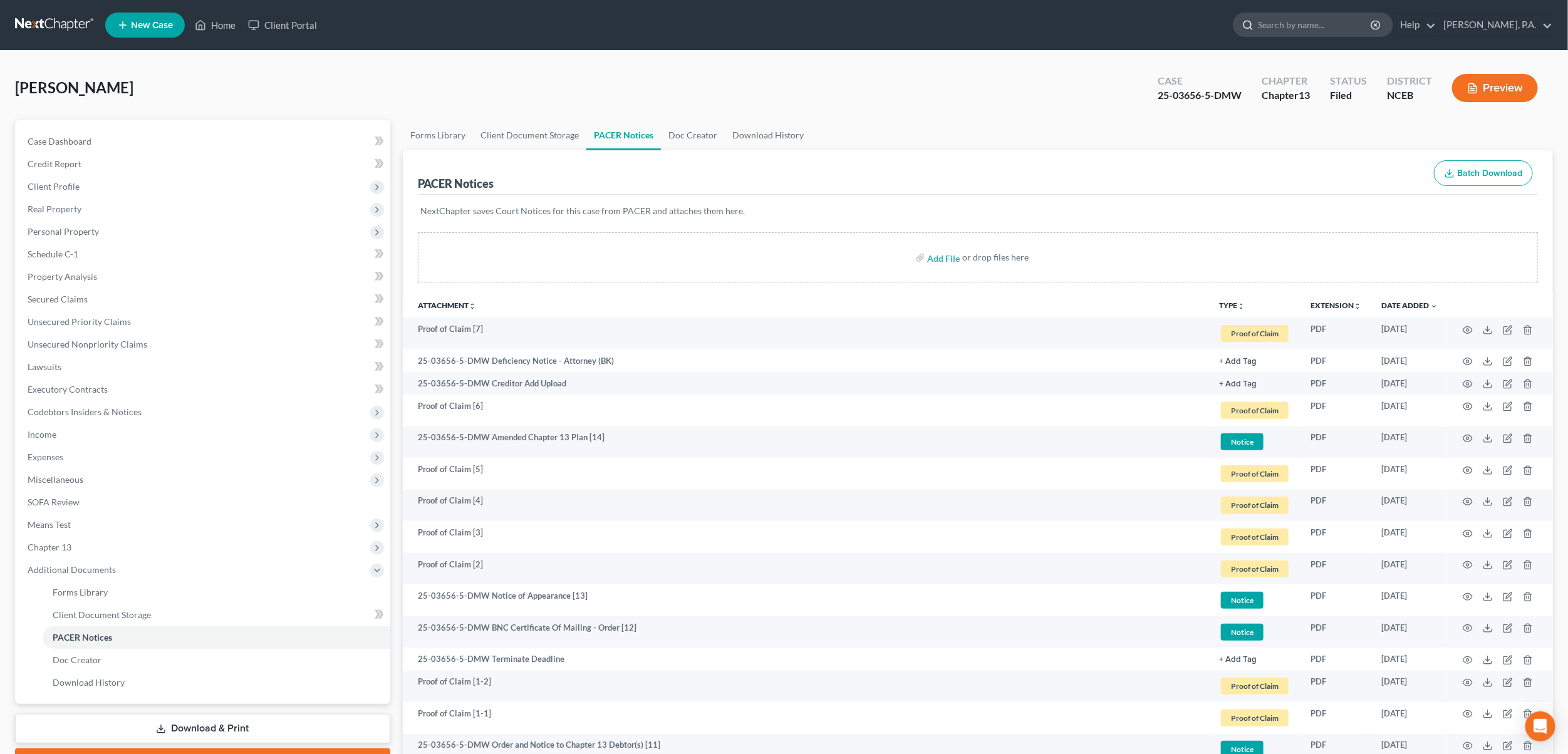
click at [1331, 26] on input "search" at bounding box center [1316, 24] width 115 height 23
click at [294, 27] on link "Client Portal" at bounding box center [282, 25] width 82 height 22
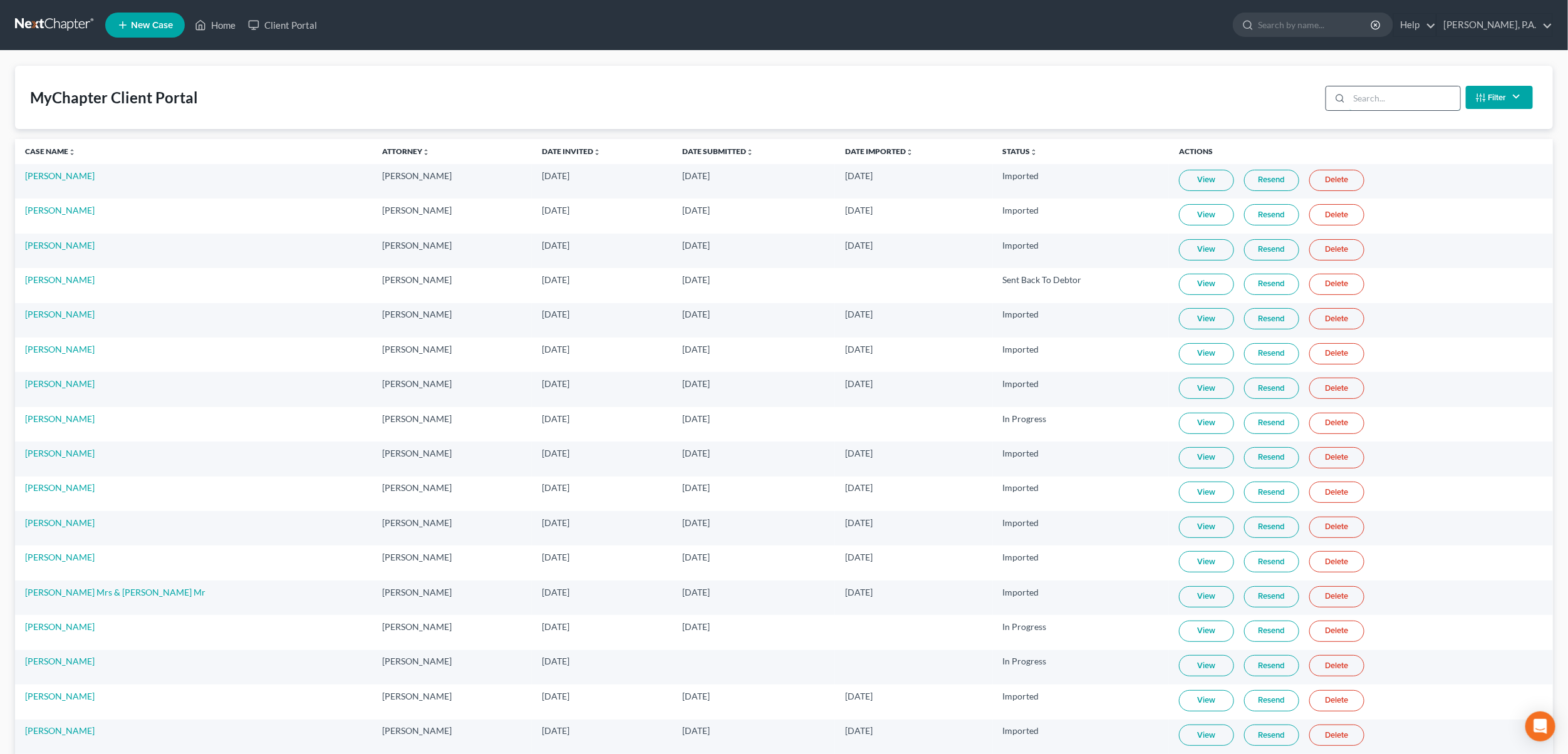
click at [1362, 96] on input "search" at bounding box center [1404, 99] width 111 height 24
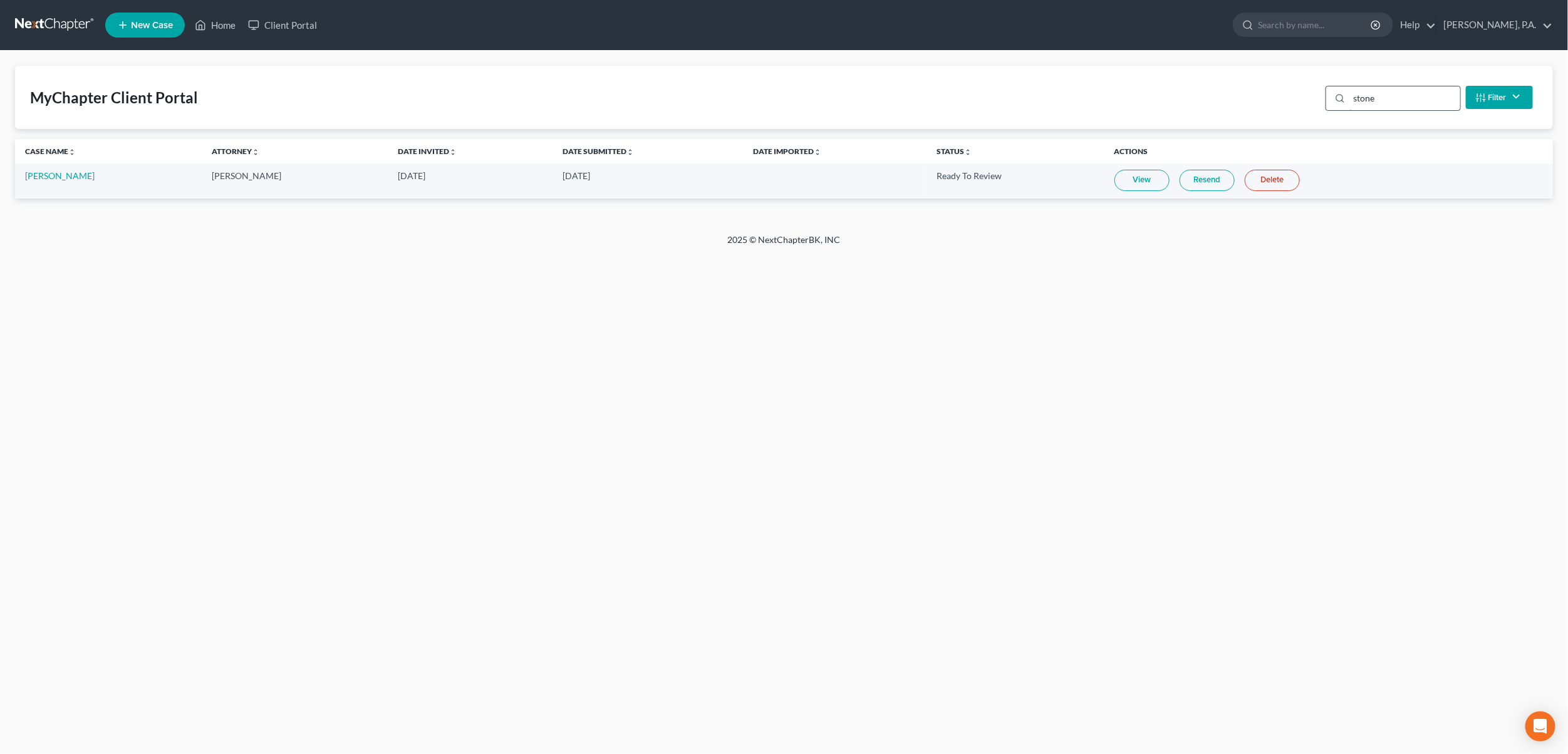
type input "stone"
click at [1115, 184] on link "View" at bounding box center [1142, 180] width 55 height 21
click at [287, 33] on link "Client Portal" at bounding box center [282, 25] width 82 height 22
click at [293, 27] on link "Client Portal" at bounding box center [282, 25] width 82 height 22
click at [295, 28] on link "Client Portal" at bounding box center [282, 25] width 82 height 22
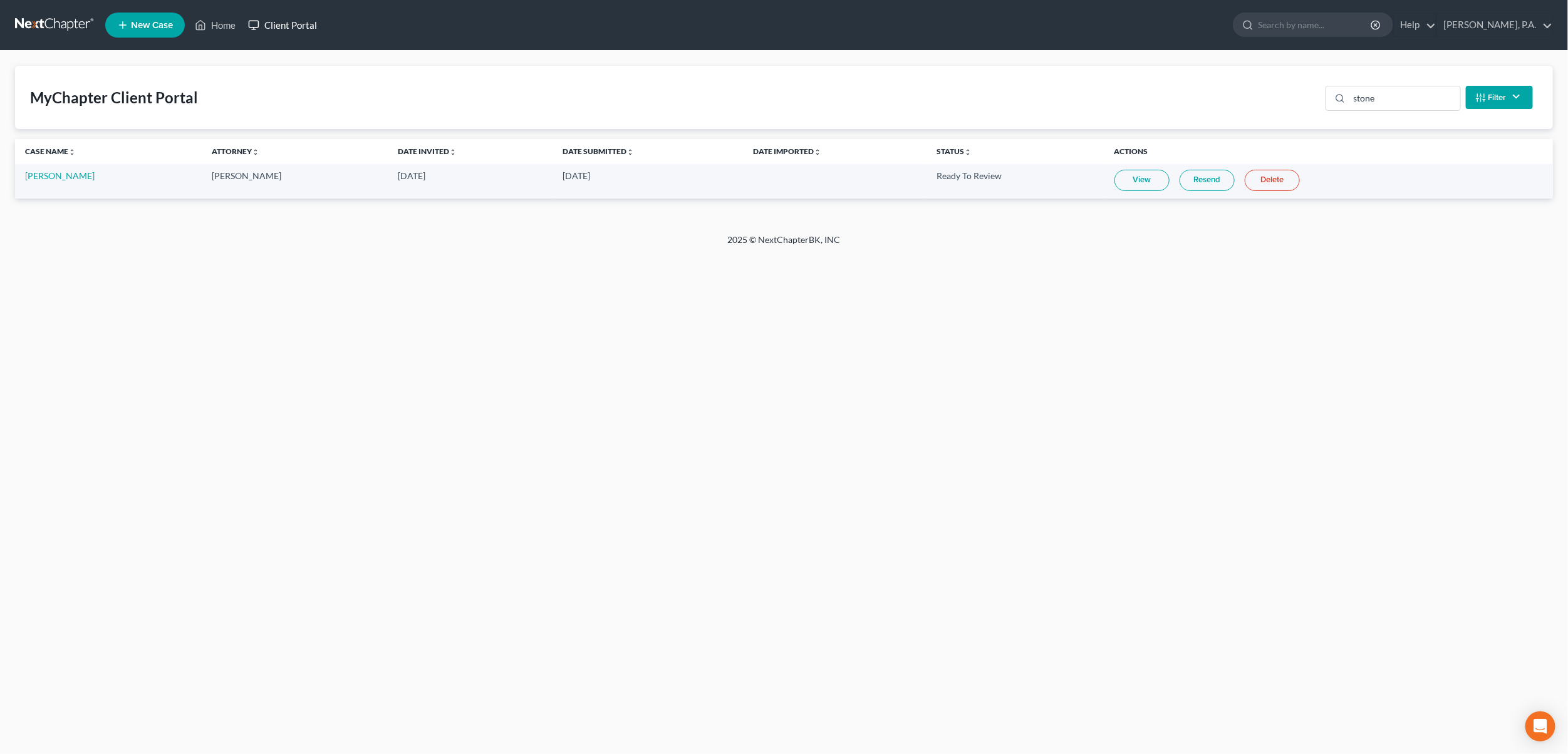
click at [297, 25] on link "Client Portal" at bounding box center [282, 25] width 82 height 22
click at [27, 28] on link at bounding box center [55, 25] width 80 height 22
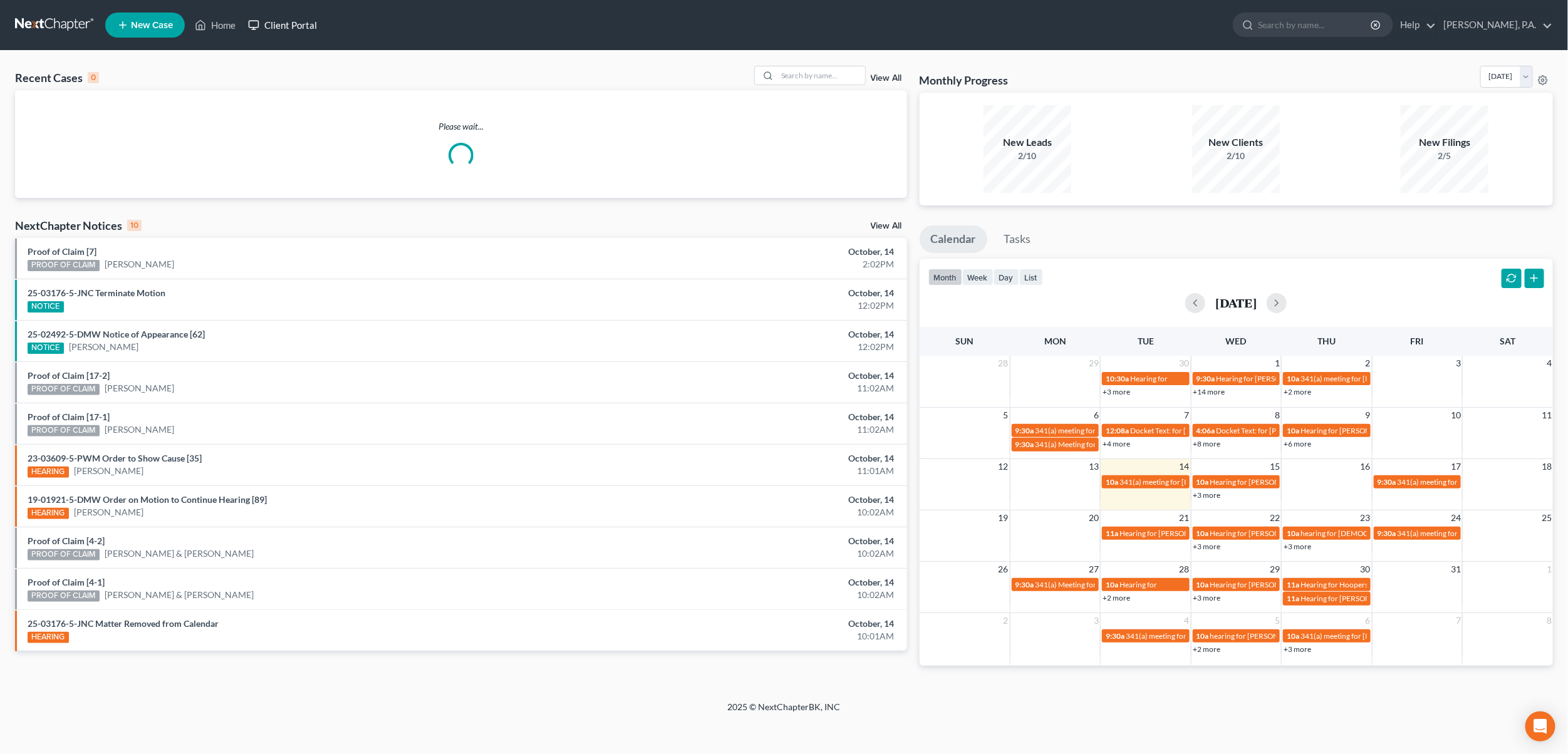
click at [288, 21] on link "Client Portal" at bounding box center [282, 25] width 82 height 22
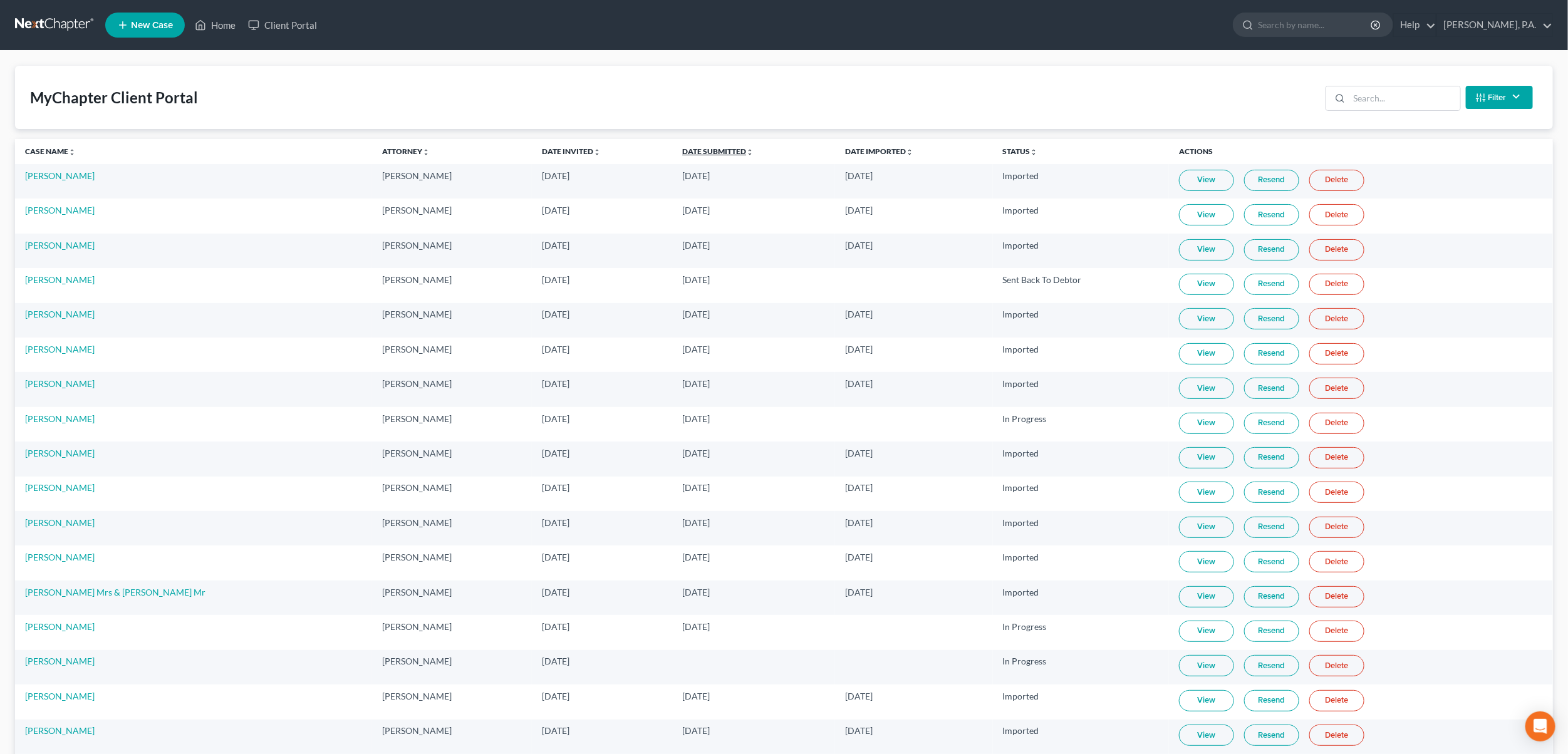
click at [746, 152] on icon "unfold_more" at bounding box center [749, 152] width 8 height 8
click at [747, 152] on icon "expand_less" at bounding box center [750, 152] width 8 height 8
click at [1188, 286] on link "View" at bounding box center [1208, 284] width 55 height 21
